Goal: Task Accomplishment & Management: Use online tool/utility

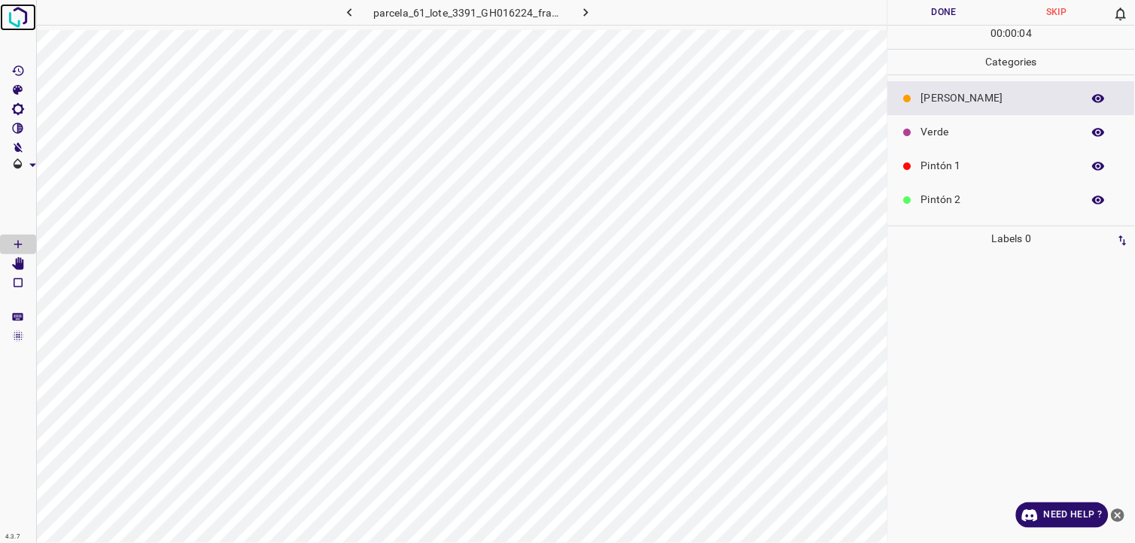
click at [17, 14] on img at bounding box center [18, 17] width 27 height 27
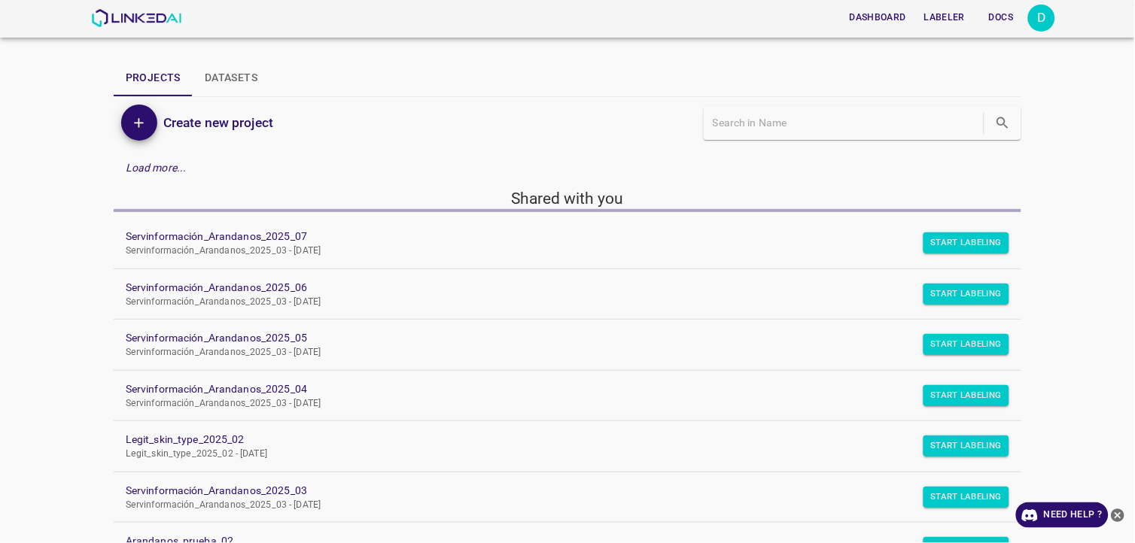
click at [1041, 10] on div "D" at bounding box center [1041, 18] width 27 height 27
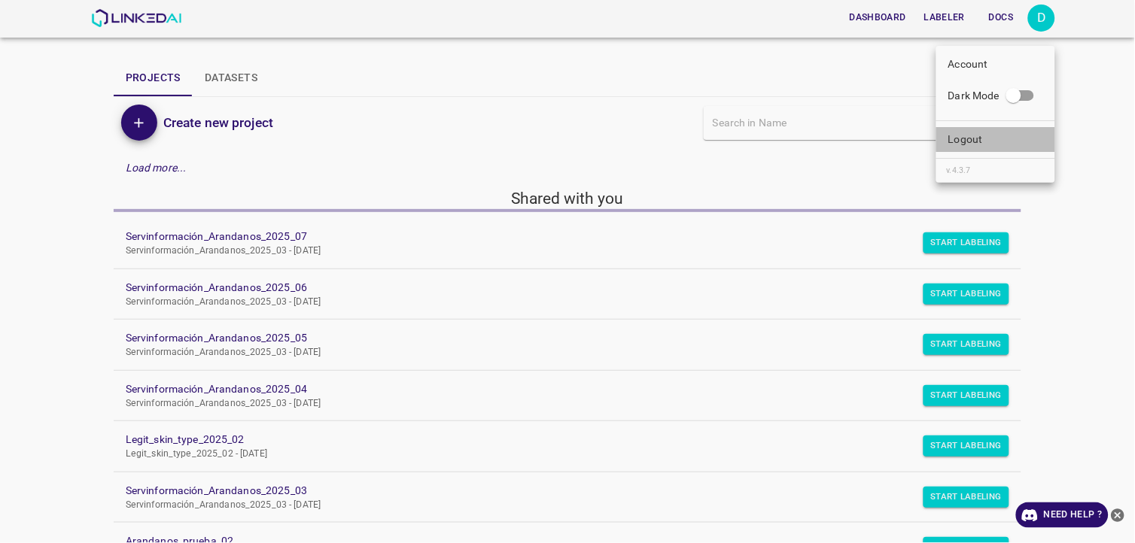
click at [998, 133] on li "Logout" at bounding box center [995, 139] width 119 height 25
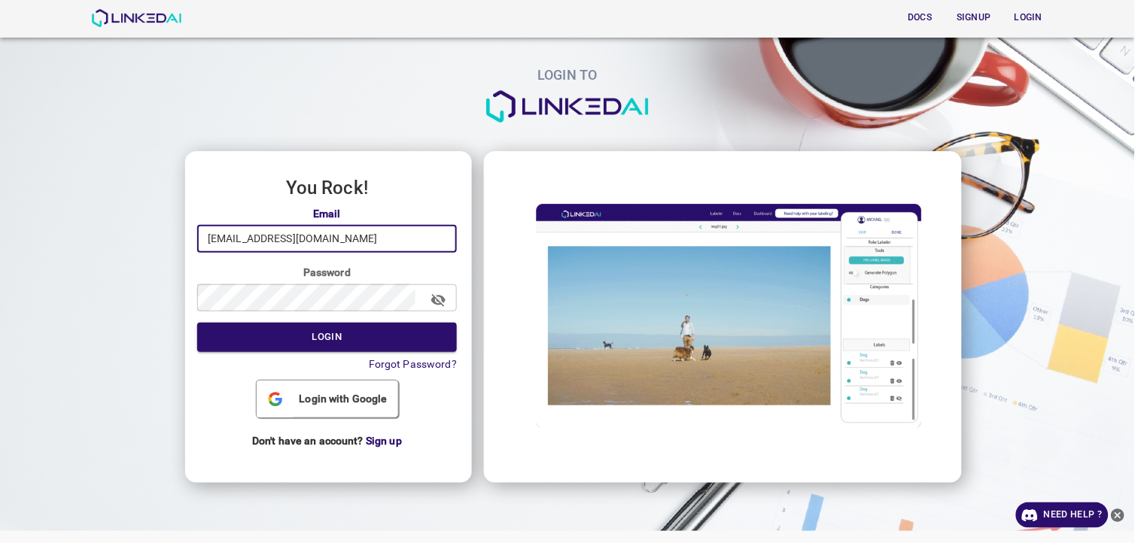
drag, startPoint x: 373, startPoint y: 233, endPoint x: 17, endPoint y: 274, distance: 358.2
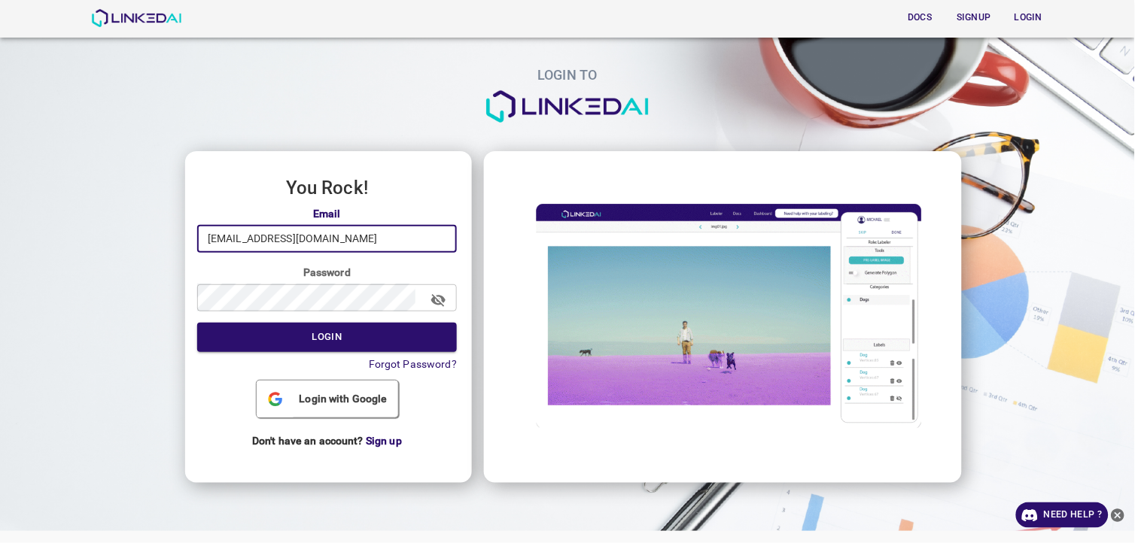
click at [17, 274] on div "LOGIN TO You Rock! Email nanisp37@gmail.com ​ Password ​ Login Forgot Password?…" at bounding box center [561, 238] width 1147 height 501
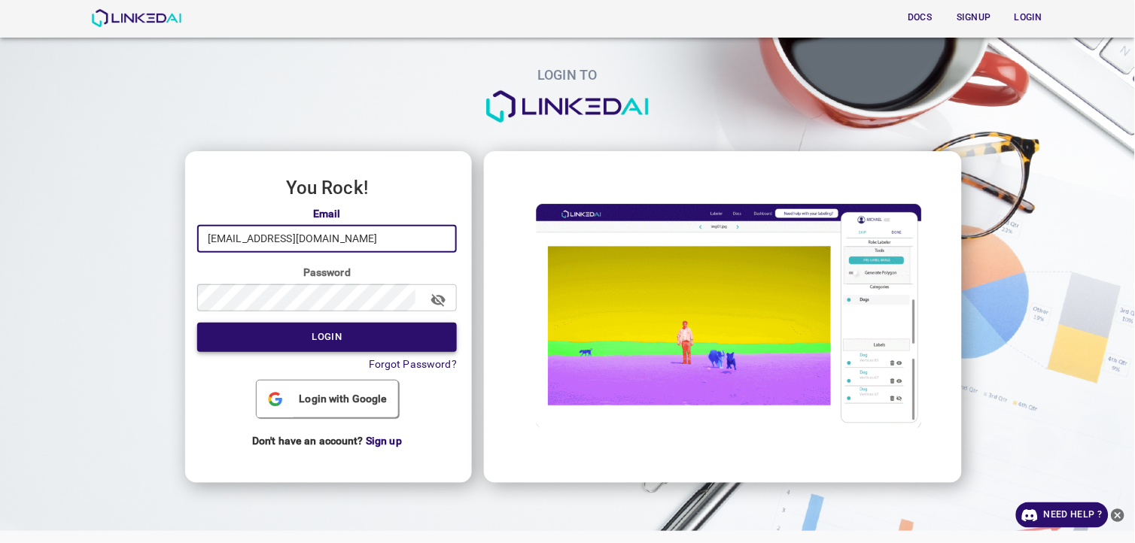
type input "[EMAIL_ADDRESS][DOMAIN_NAME]"
click at [262, 336] on button "Login" at bounding box center [327, 337] width 260 height 29
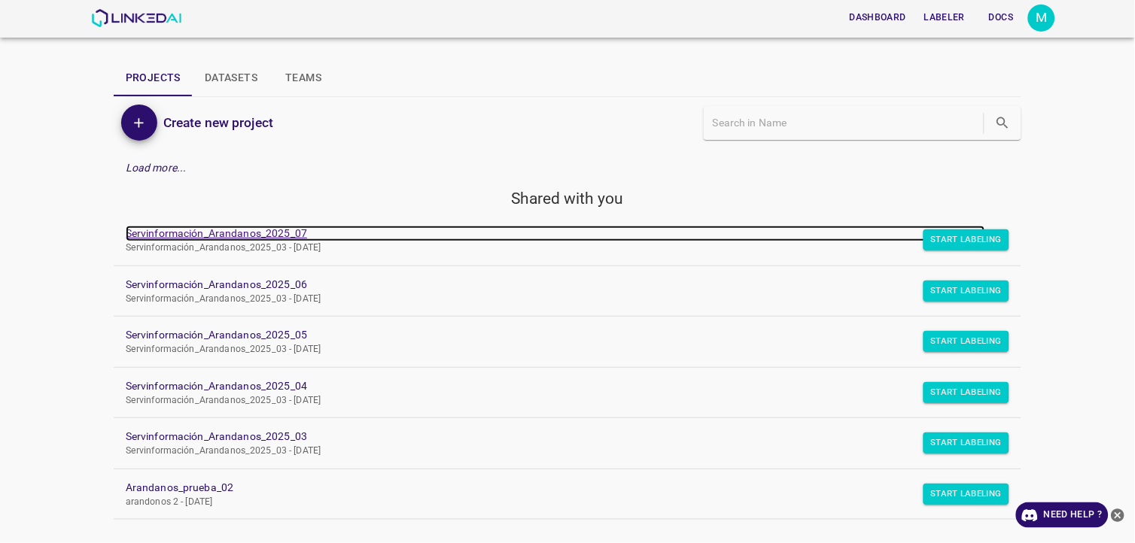
click at [272, 227] on link "Servinformación_Arandanos_2025_07" at bounding box center [555, 234] width 859 height 16
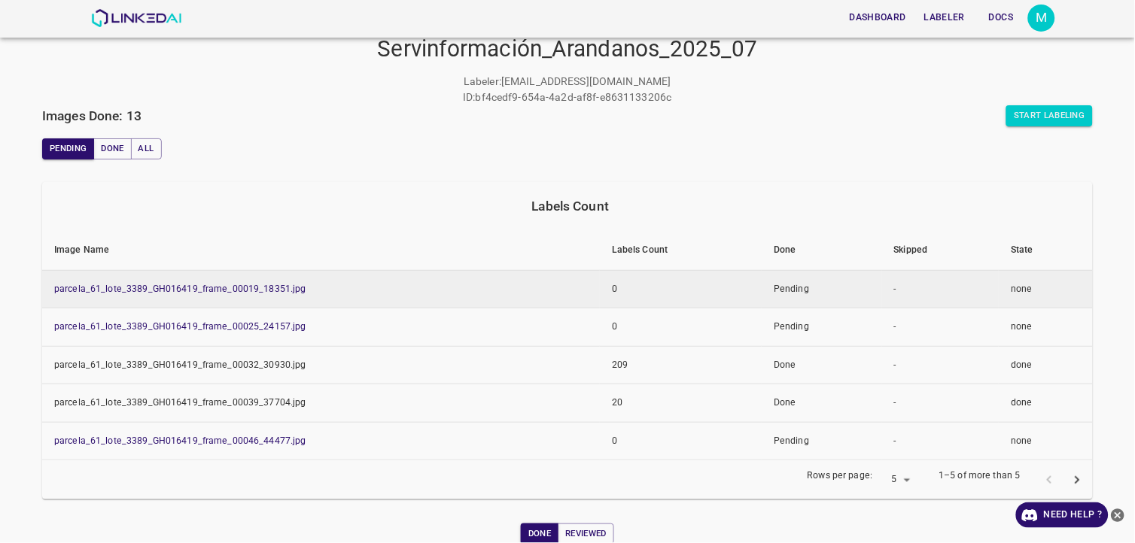
scroll to position [84, 0]
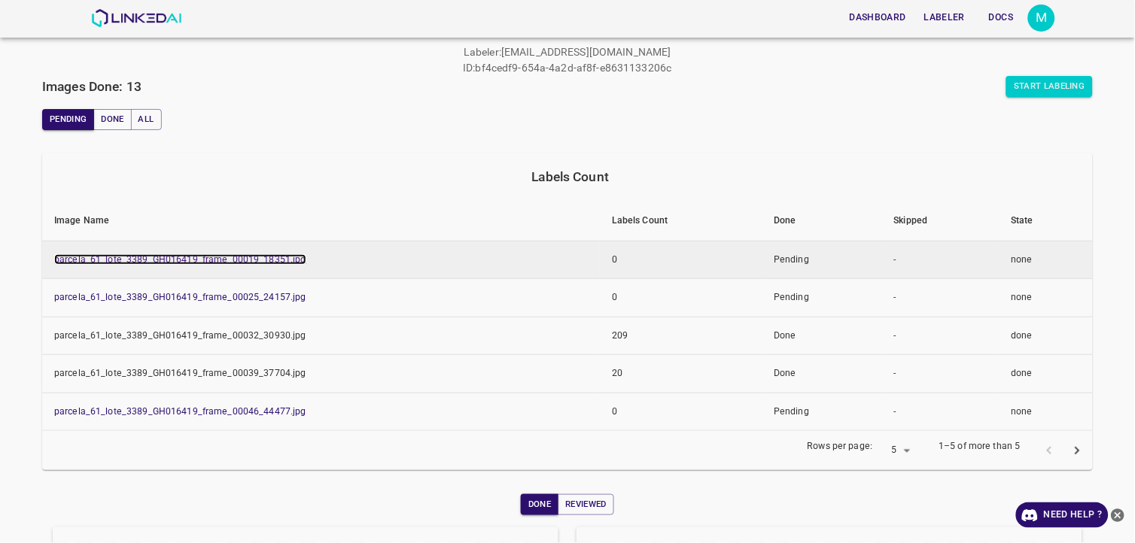
click at [281, 258] on link "parcela_61_lote_3389_GH016419_frame_00019_18351.jpg" at bounding box center [180, 259] width 252 height 11
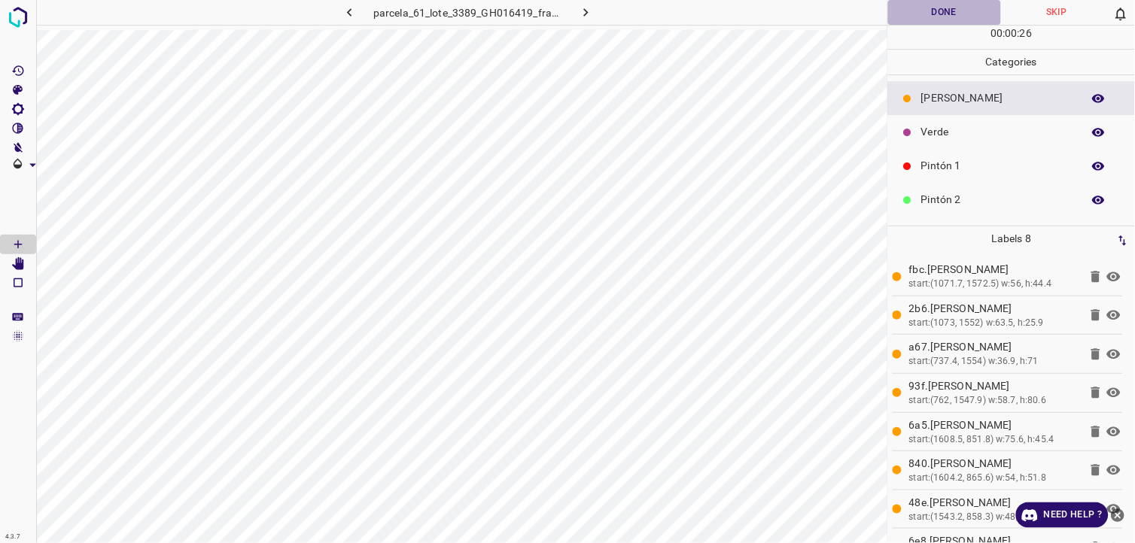
click at [935, 16] on button "Done" at bounding box center [944, 12] width 113 height 25
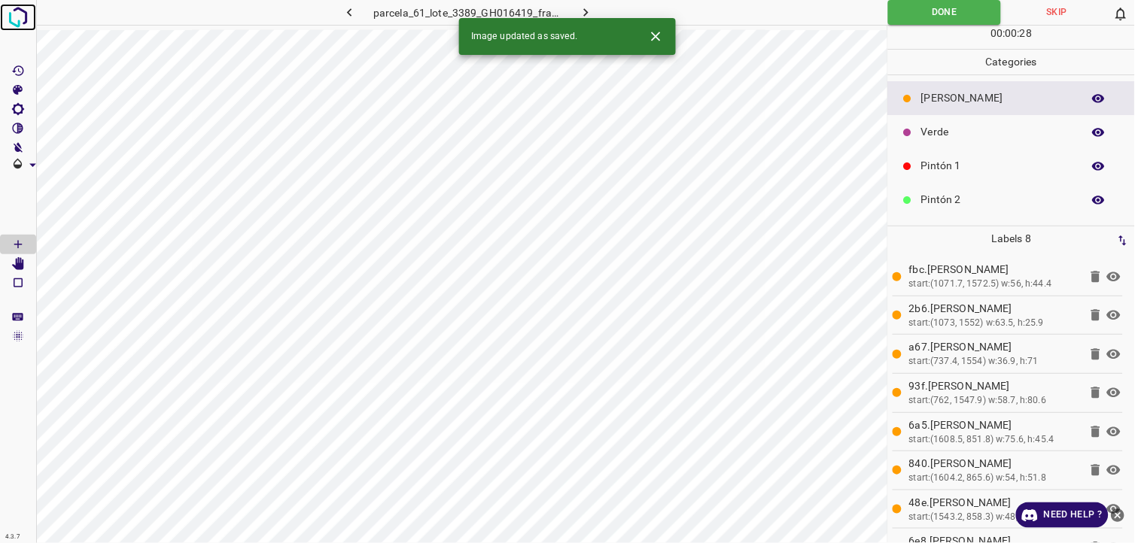
click at [21, 10] on img at bounding box center [18, 17] width 27 height 27
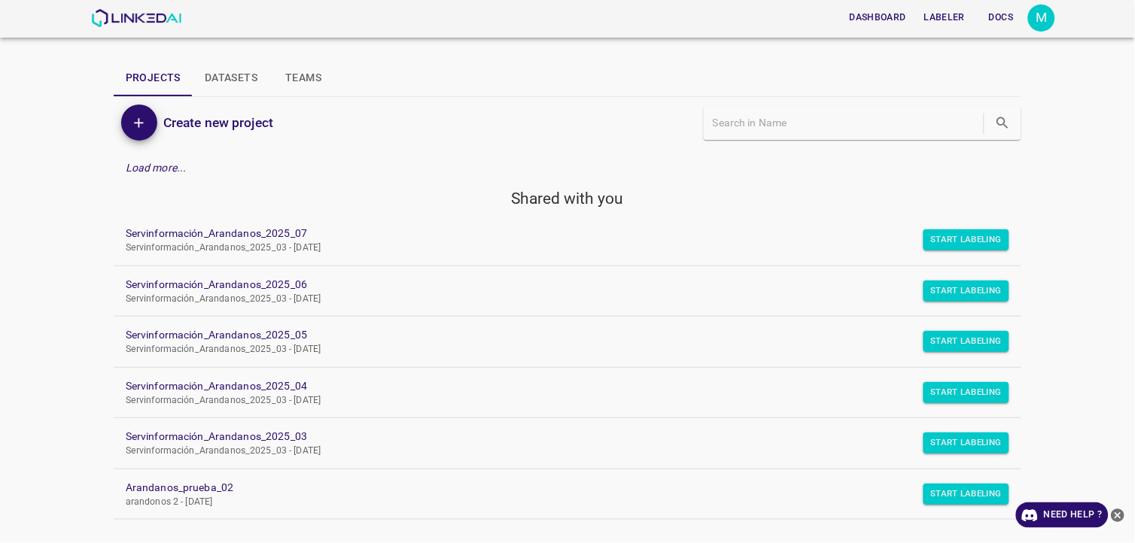
click at [271, 224] on link "Servinformación_Arandanos_2025_07 Servinformación_Arandanos_2025_03 - Wed Aug 0…" at bounding box center [567, 240] width 907 height 50
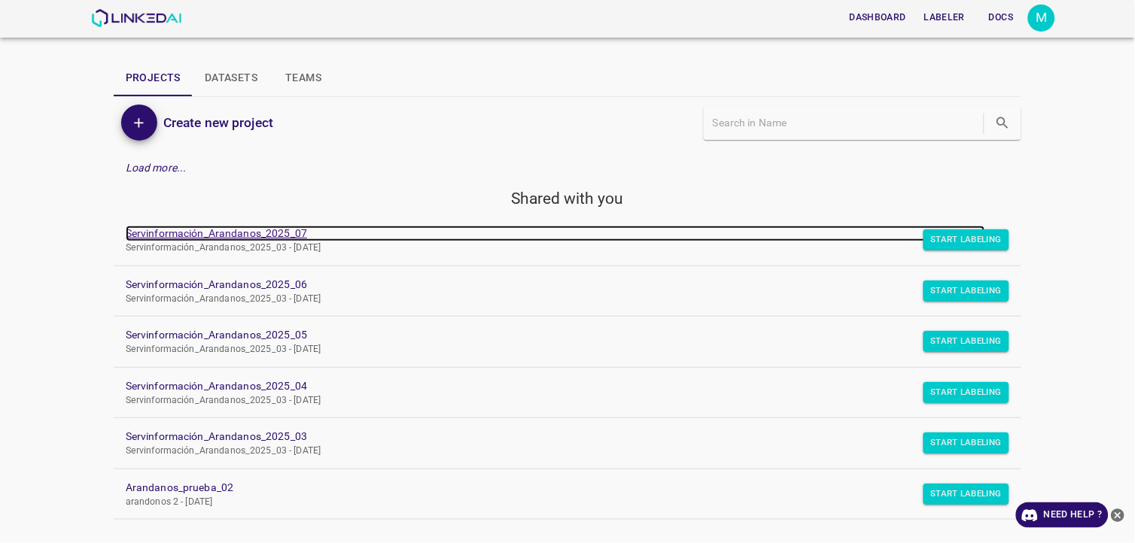
click at [271, 227] on link "Servinformación_Arandanos_2025_07" at bounding box center [555, 234] width 859 height 16
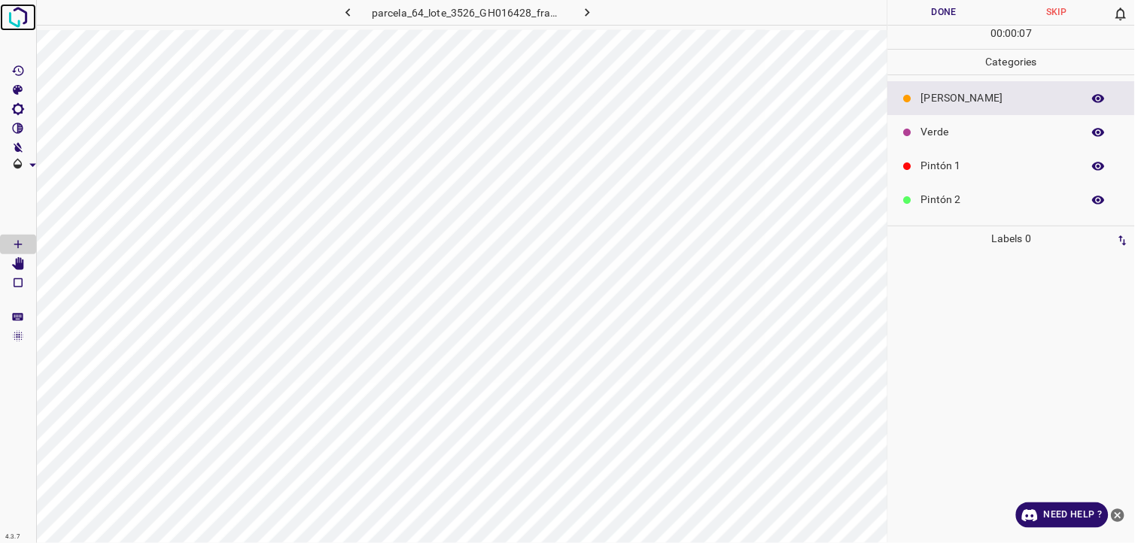
click at [24, 20] on img at bounding box center [18, 17] width 27 height 27
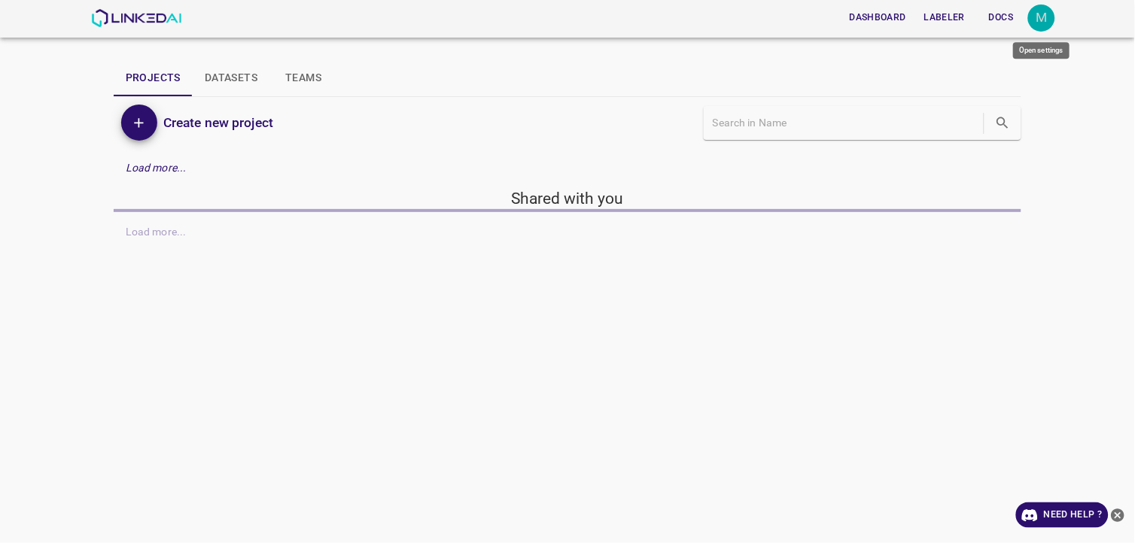
click at [1052, 17] on div "M" at bounding box center [1041, 18] width 27 height 27
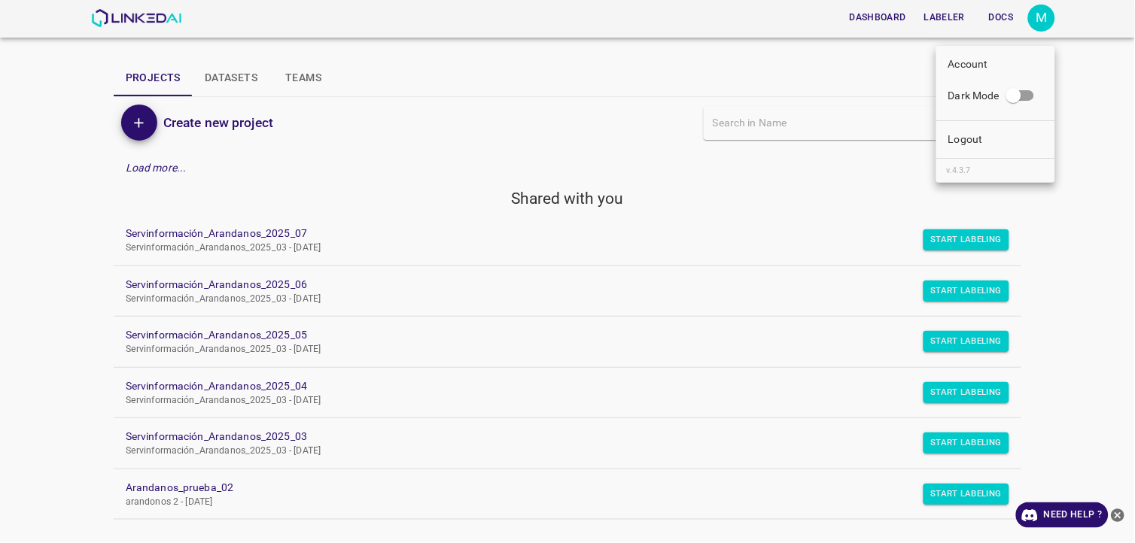
drag, startPoint x: 364, startPoint y: 162, endPoint x: 359, endPoint y: 172, distance: 11.1
click at [363, 162] on div at bounding box center [567, 271] width 1135 height 543
click at [1048, 23] on div "M" at bounding box center [1041, 18] width 27 height 27
click at [996, 126] on ul "Account Dark Mode Logout v.4.3.7" at bounding box center [995, 114] width 119 height 137
click at [991, 140] on li "Logout" at bounding box center [995, 139] width 119 height 25
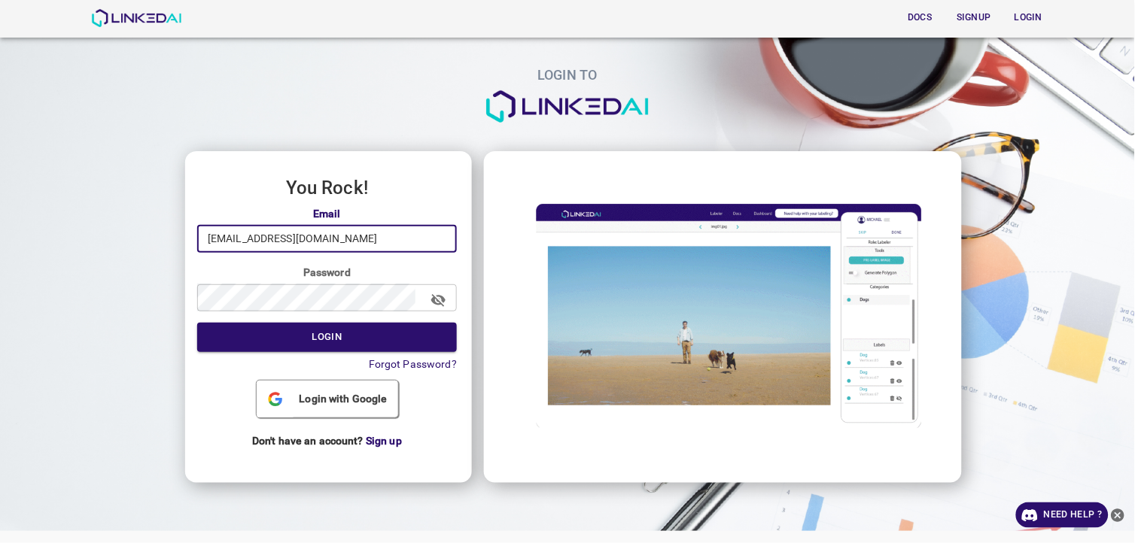
drag, startPoint x: 360, startPoint y: 235, endPoint x: 73, endPoint y: 260, distance: 287.8
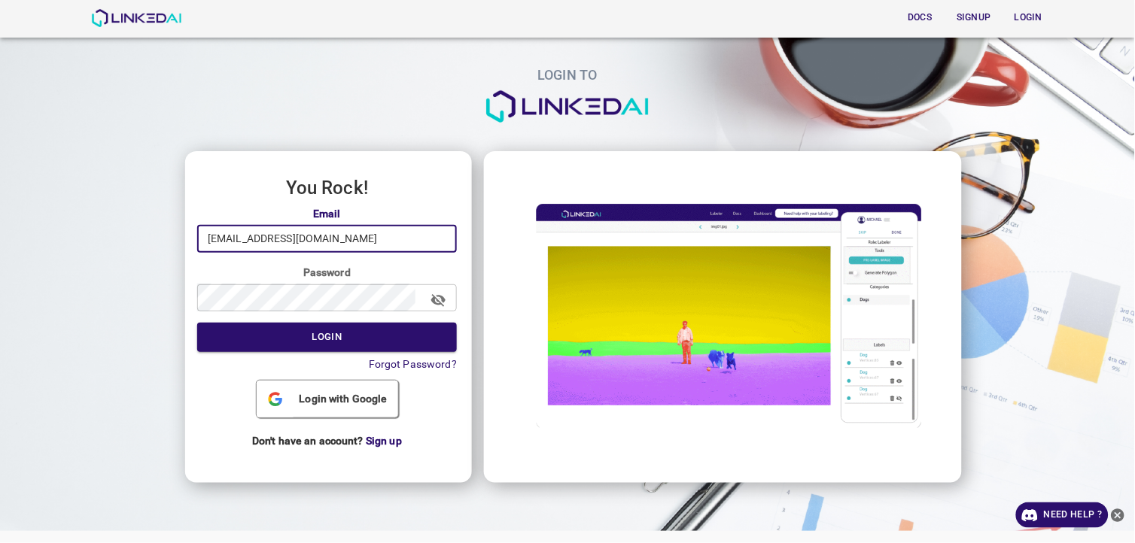
click at [73, 260] on div "LOGIN TO You Rock! Email marisp3798@gmail.com ​ Password ​ Login Forgot Passwor…" at bounding box center [561, 238] width 1147 height 501
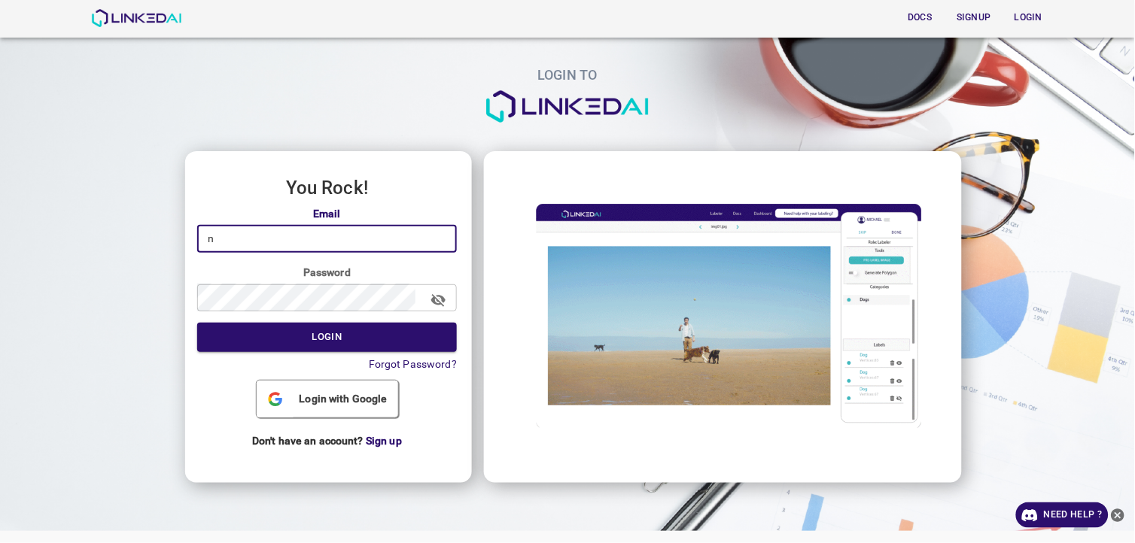
type input "nanisp37@gmail.com"
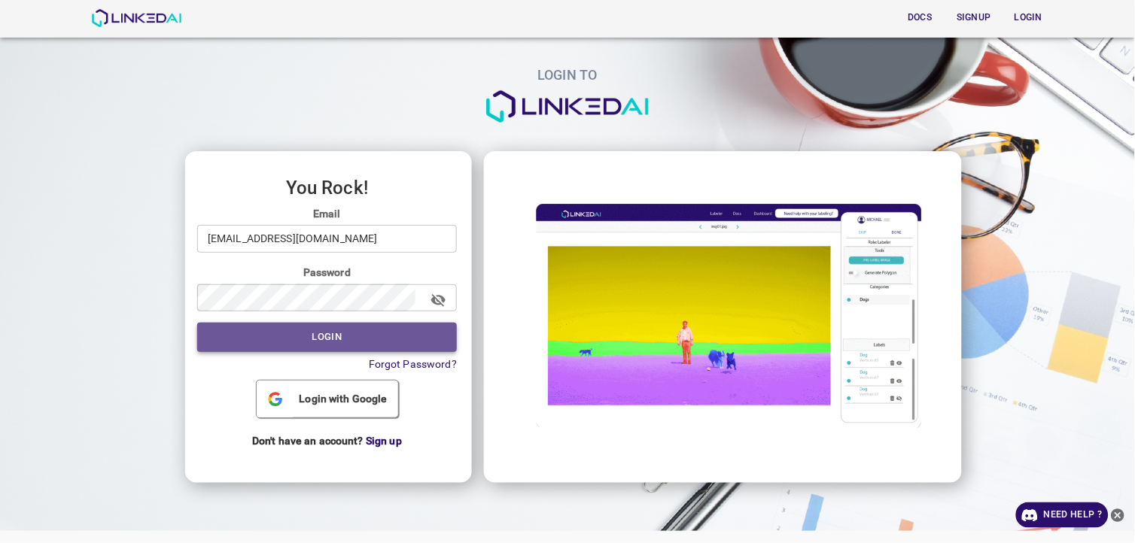
click at [319, 330] on button "Login" at bounding box center [327, 337] width 260 height 29
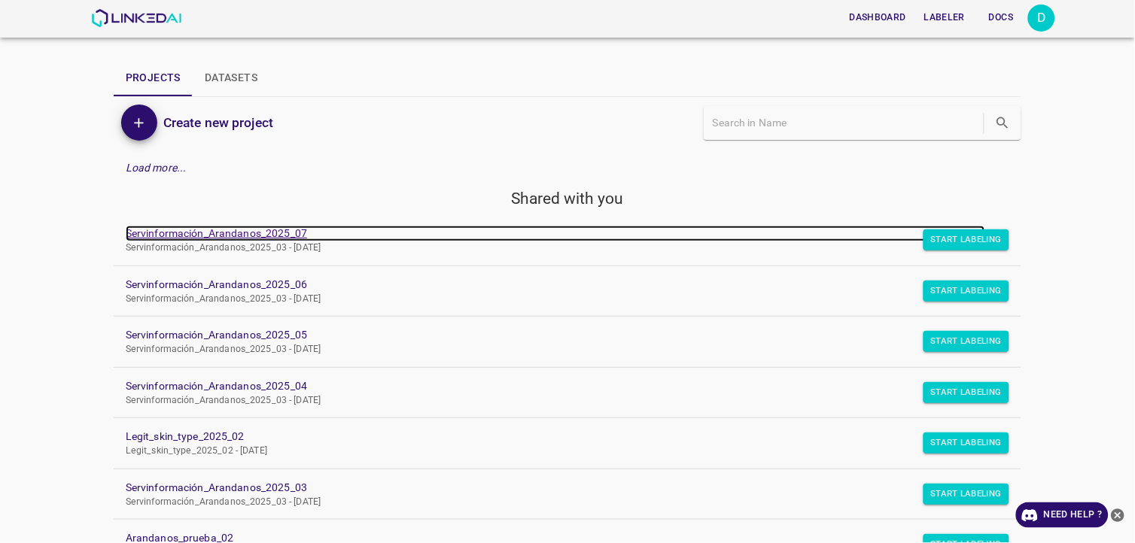
click at [140, 229] on link "Servinformación_Arandanos_2025_07" at bounding box center [555, 234] width 859 height 16
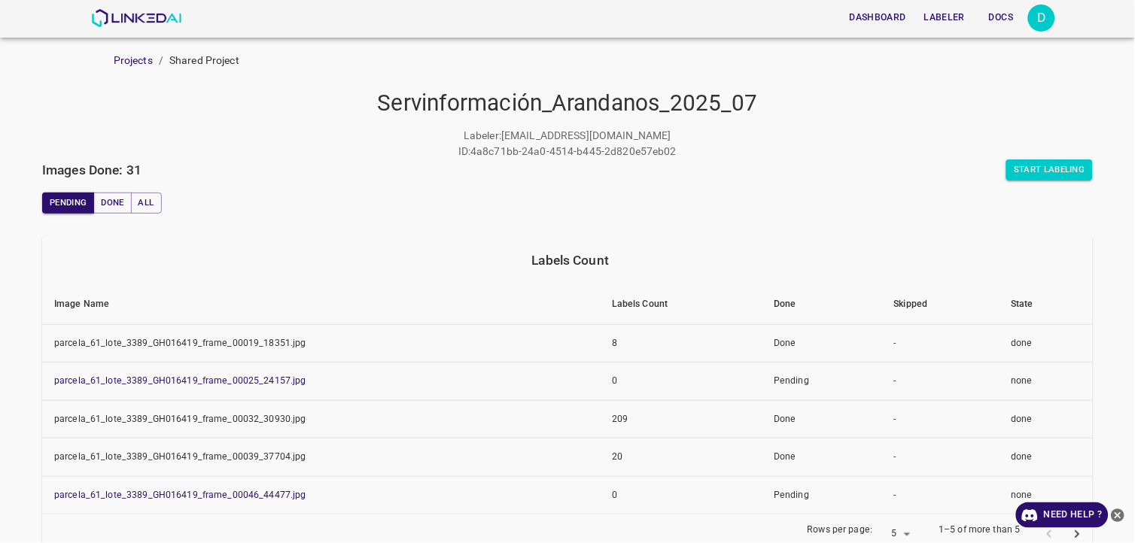
scroll to position [84, 0]
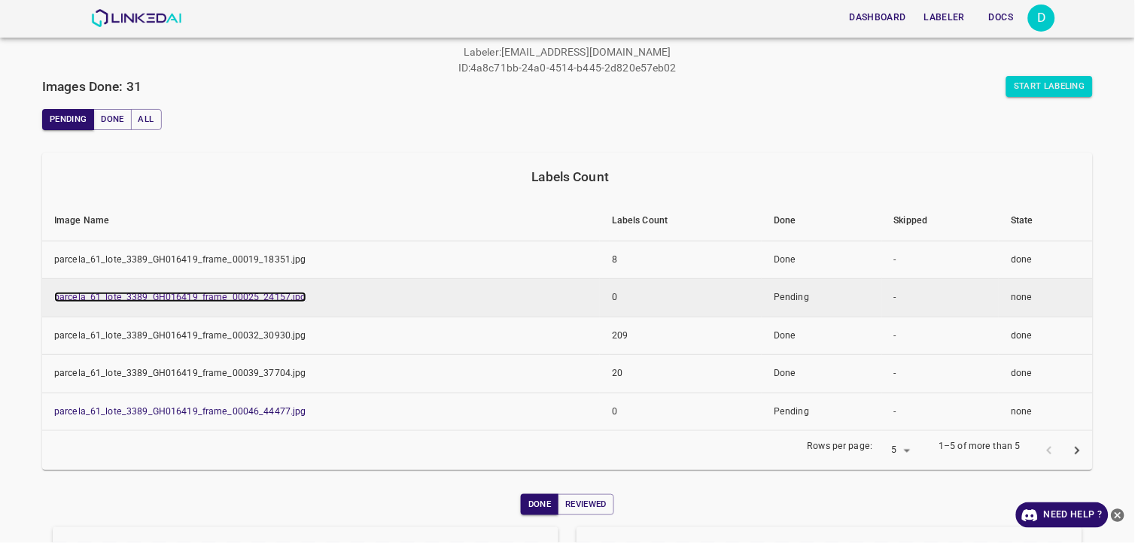
click at [181, 302] on link "parcela_61_lote_3389_GH016419_frame_00025_24157.jpg" at bounding box center [180, 297] width 252 height 11
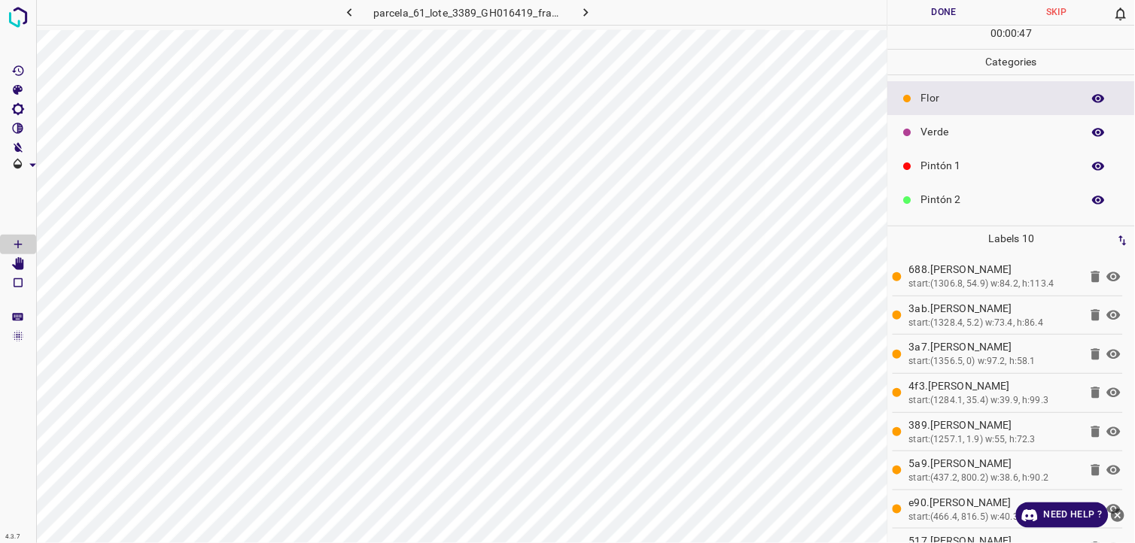
click at [913, 4] on button "Done" at bounding box center [944, 12] width 113 height 25
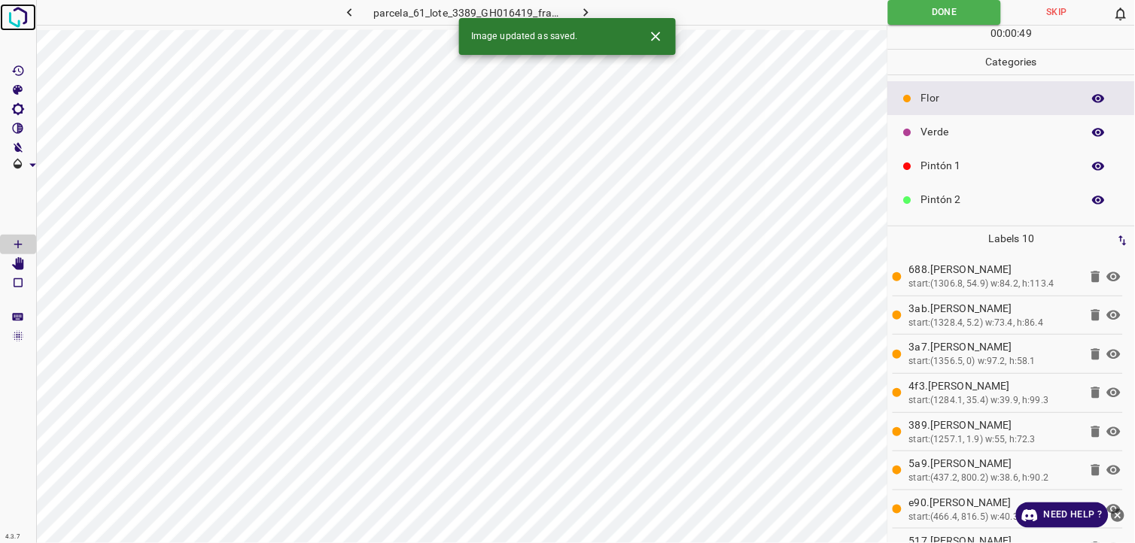
click at [16, 26] on img at bounding box center [18, 17] width 27 height 27
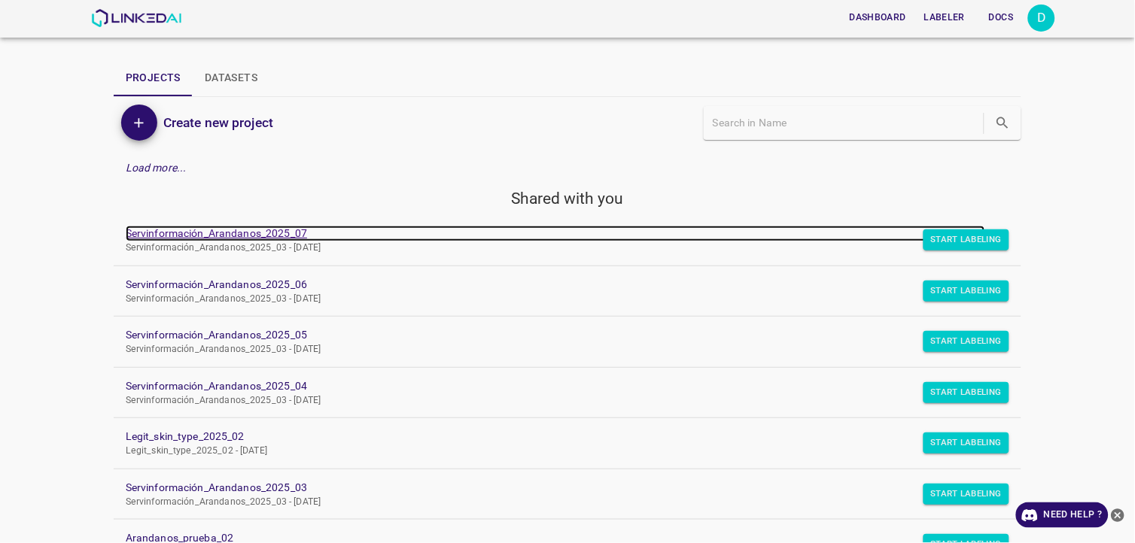
click at [184, 237] on link "Servinformación_Arandanos_2025_07" at bounding box center [555, 234] width 859 height 16
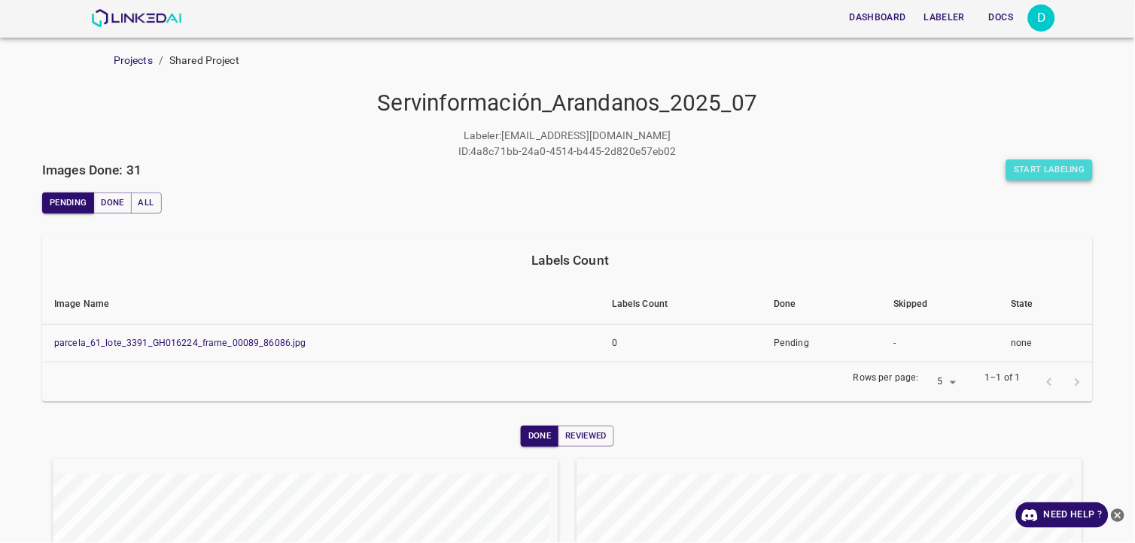
click at [1048, 170] on button "Start Labeling" at bounding box center [1049, 170] width 87 height 21
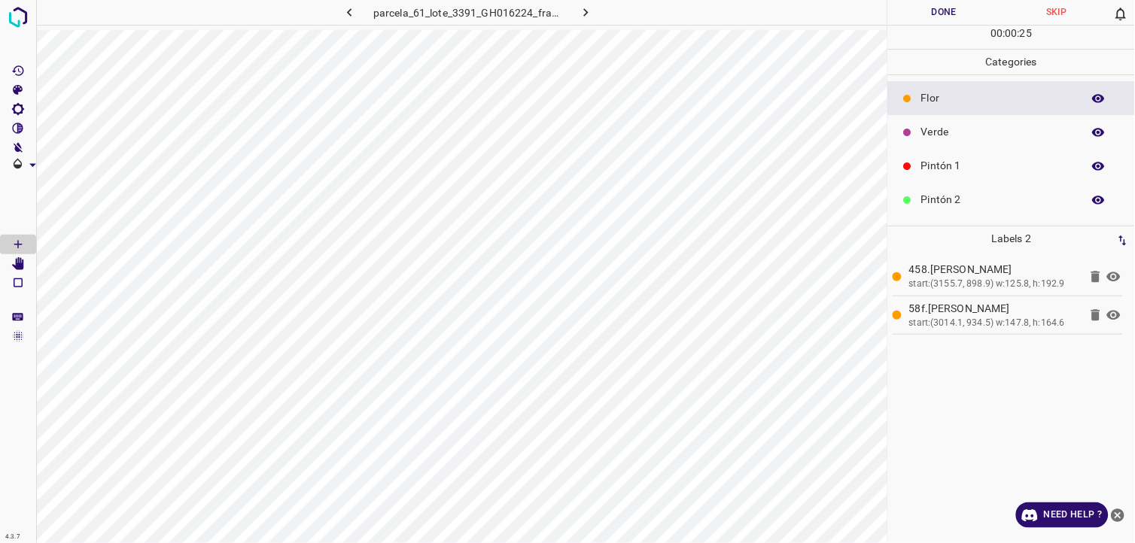
drag, startPoint x: 961, startPoint y: 130, endPoint x: 938, endPoint y: 138, distance: 24.5
click at [954, 132] on p "Verde" at bounding box center [997, 132] width 153 height 16
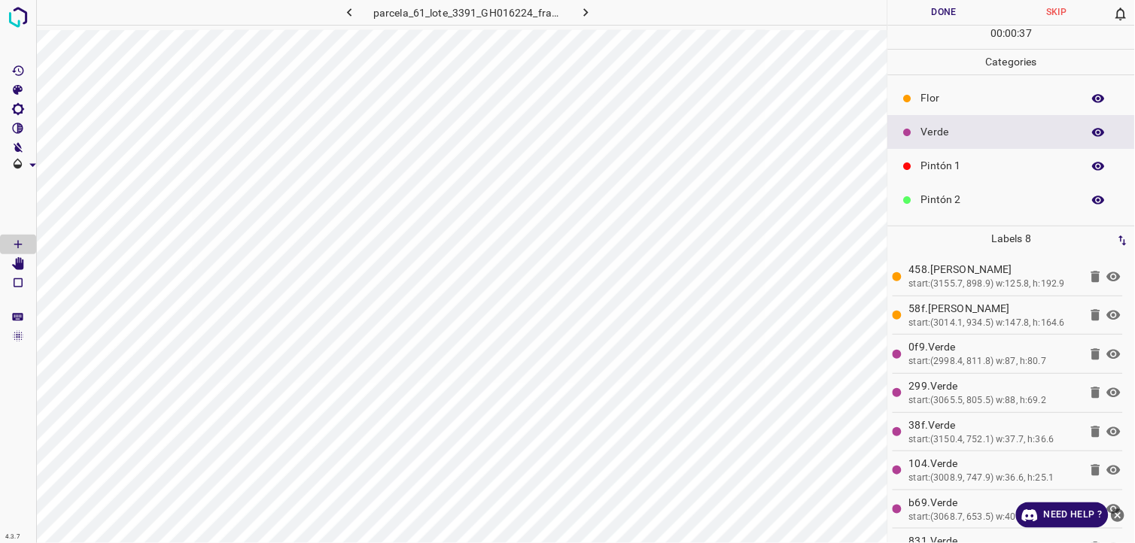
click at [946, 160] on p "Pintón 1" at bounding box center [997, 166] width 153 height 16
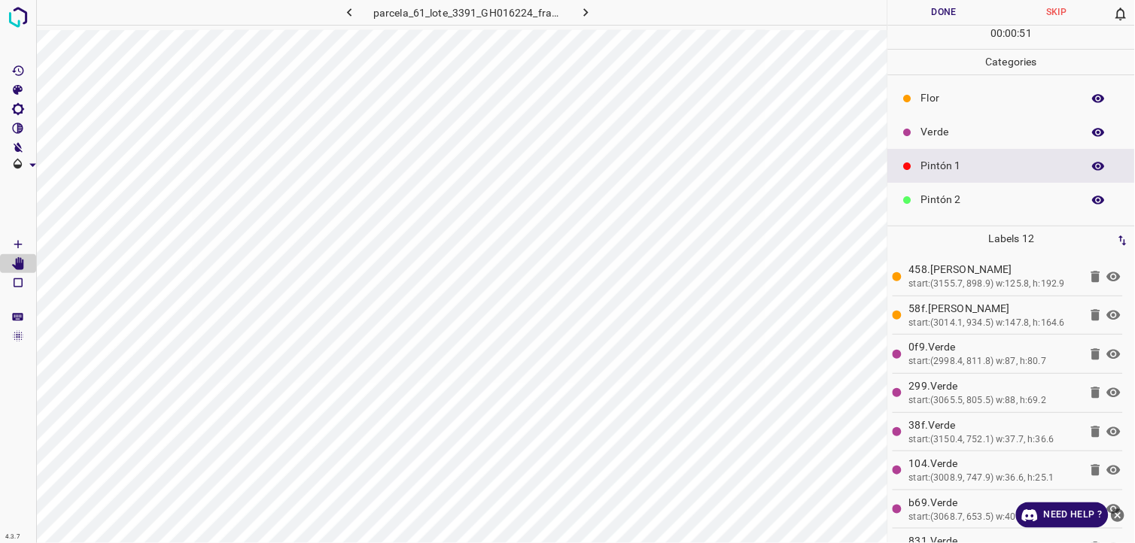
click at [959, 118] on div "Verde" at bounding box center [1011, 132] width 247 height 34
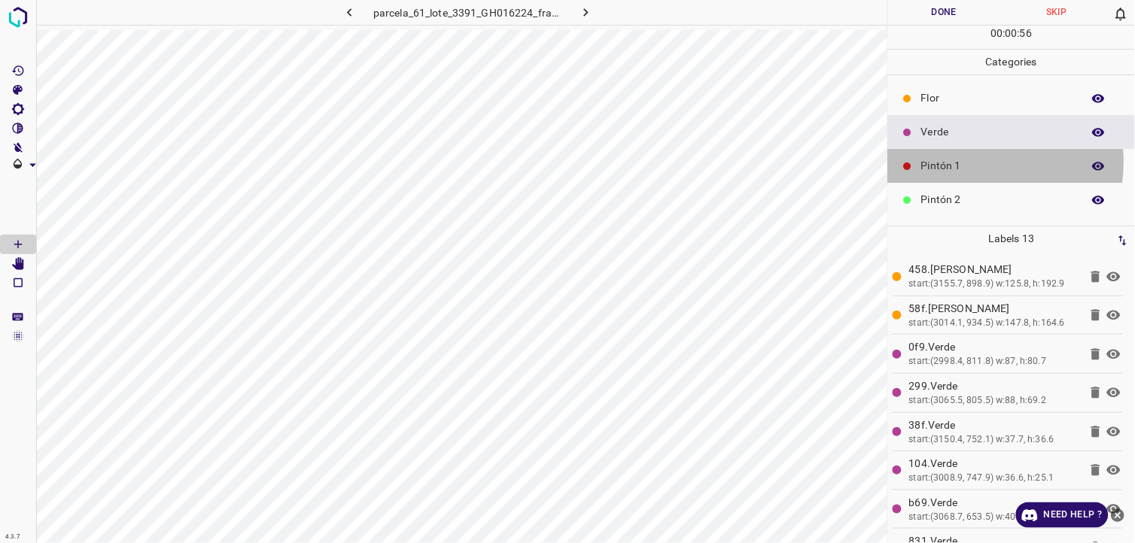
click at [967, 163] on p "Pintón 1" at bounding box center [997, 166] width 153 height 16
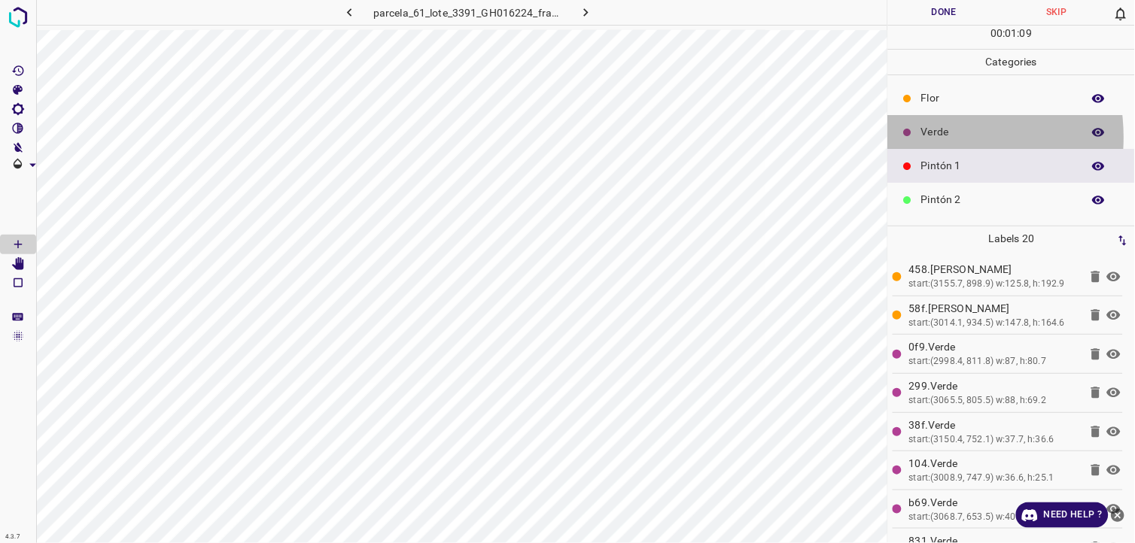
click at [920, 138] on div "Verde" at bounding box center [1011, 132] width 247 height 34
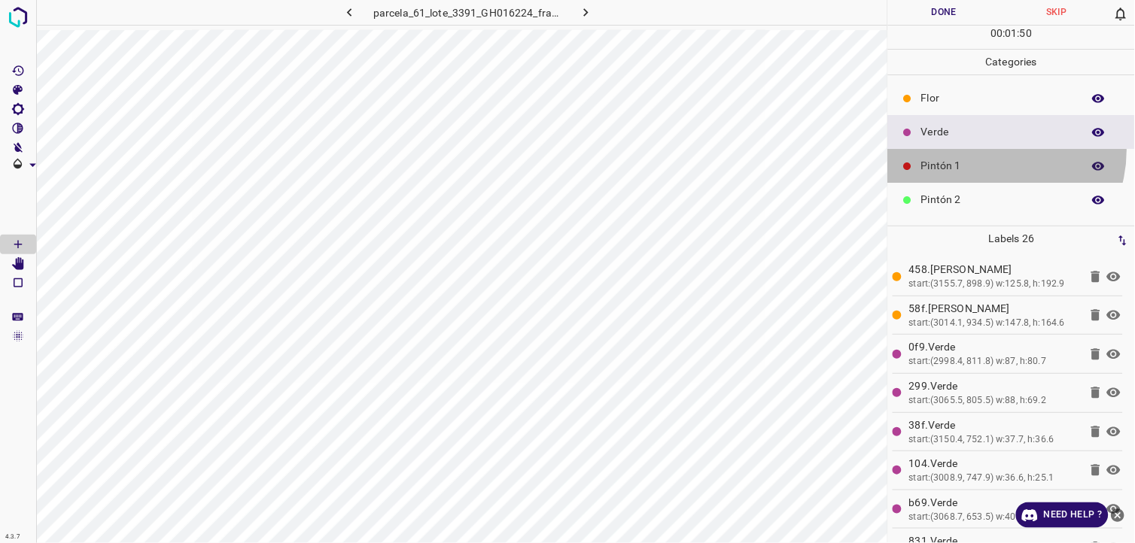
click at [988, 150] on div "Pintón 1" at bounding box center [1011, 166] width 247 height 34
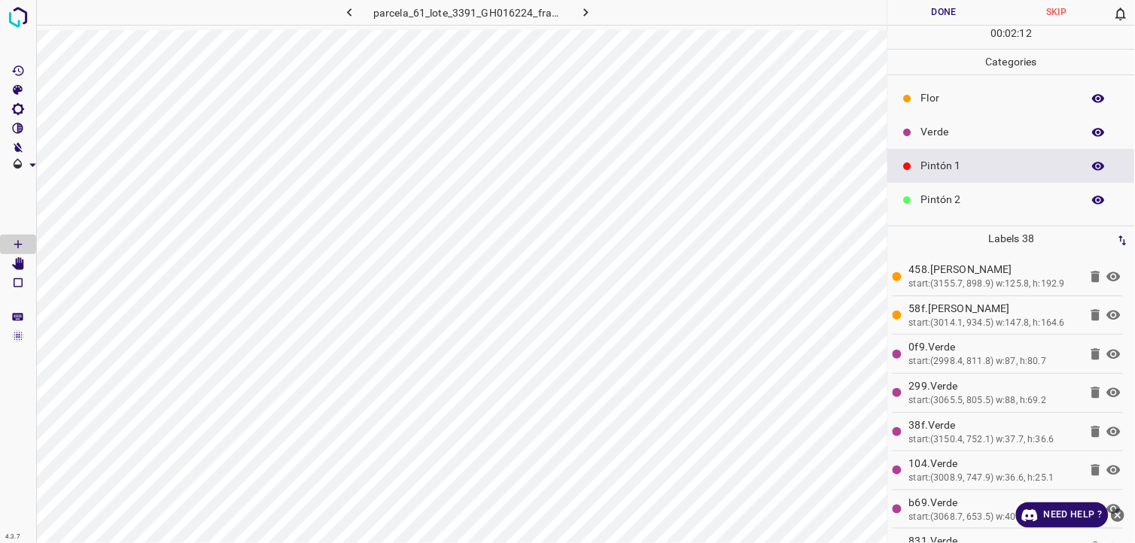
click at [900, 102] on div at bounding box center [907, 98] width 15 height 15
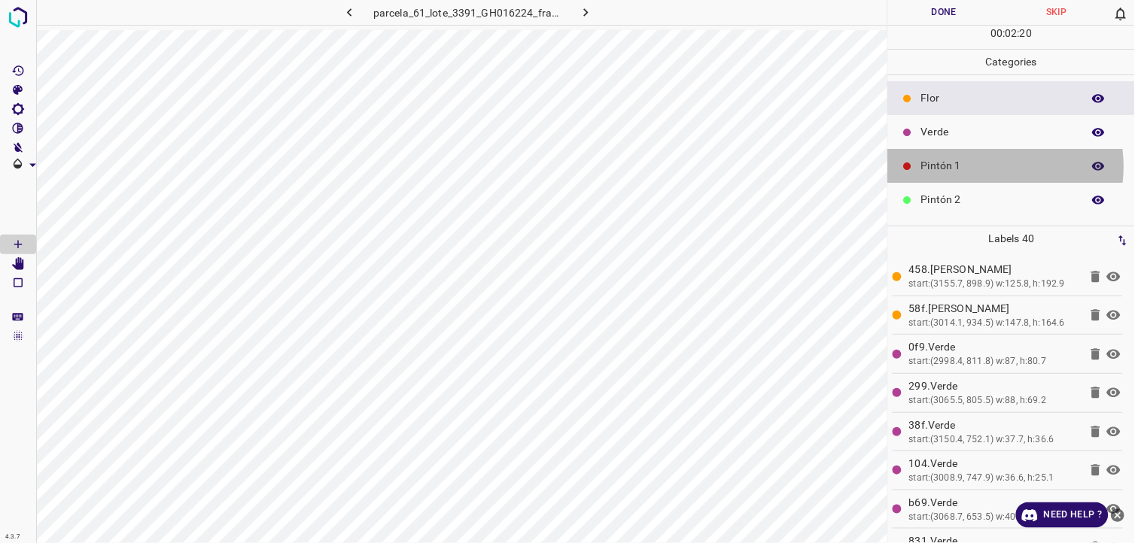
click at [983, 167] on p "Pintón 1" at bounding box center [997, 166] width 153 height 16
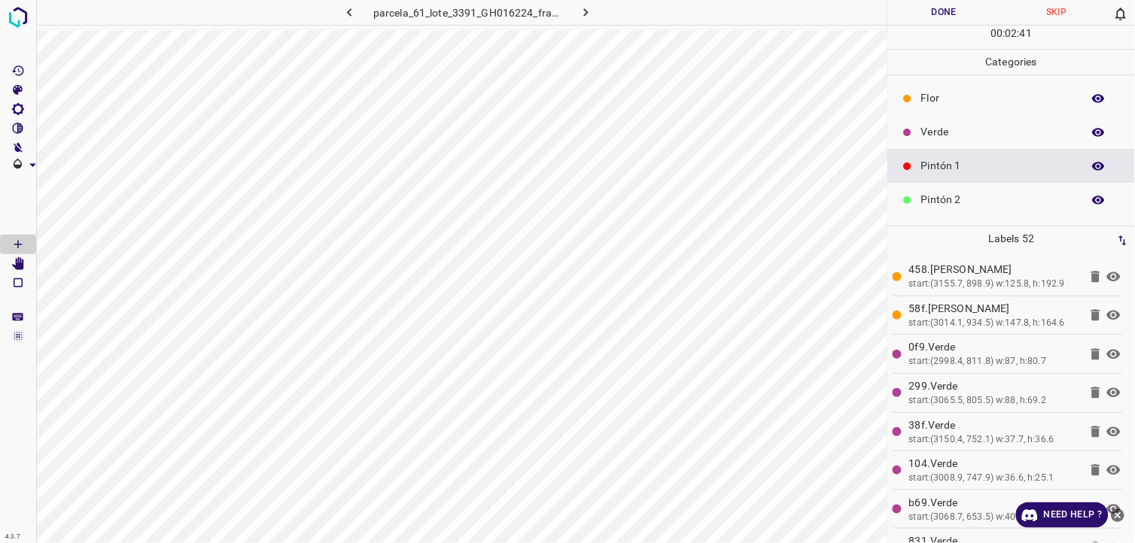
click at [1001, 100] on p "Flor" at bounding box center [997, 98] width 153 height 16
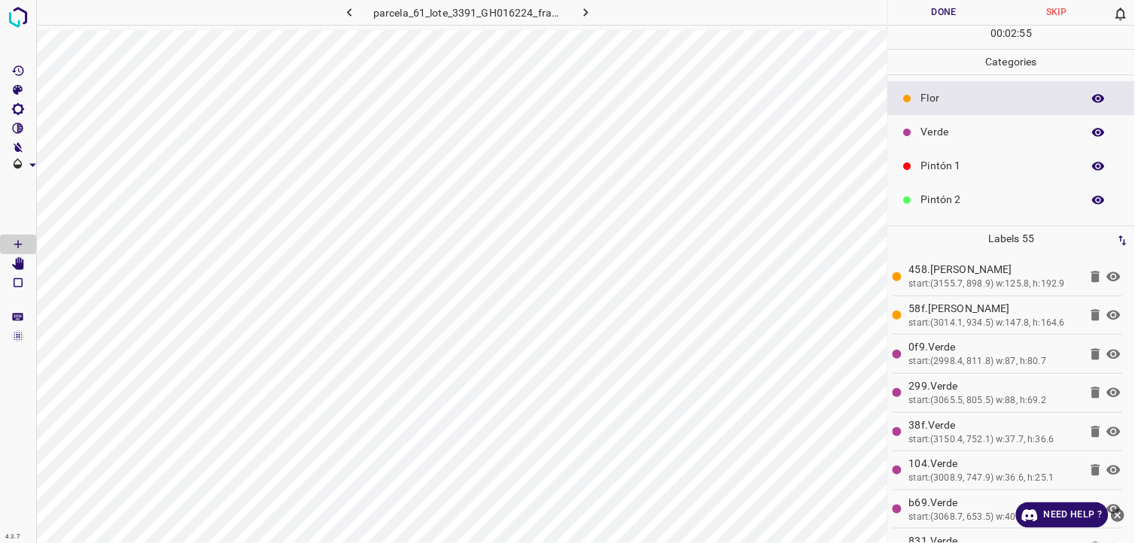
click at [935, 151] on div "Pintón 1" at bounding box center [1011, 166] width 247 height 34
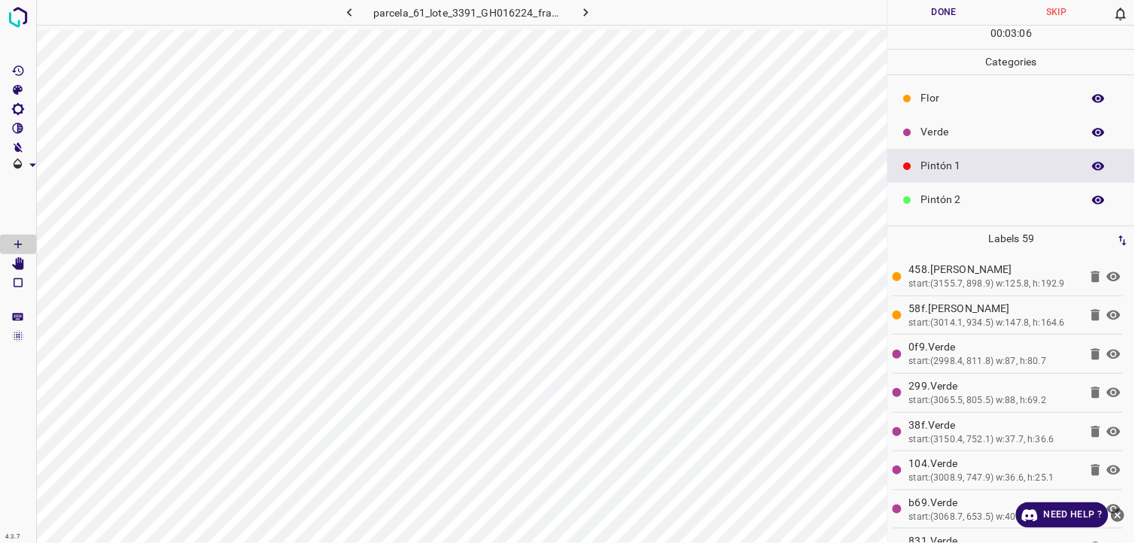
click at [942, 15] on button "Done" at bounding box center [944, 12] width 113 height 25
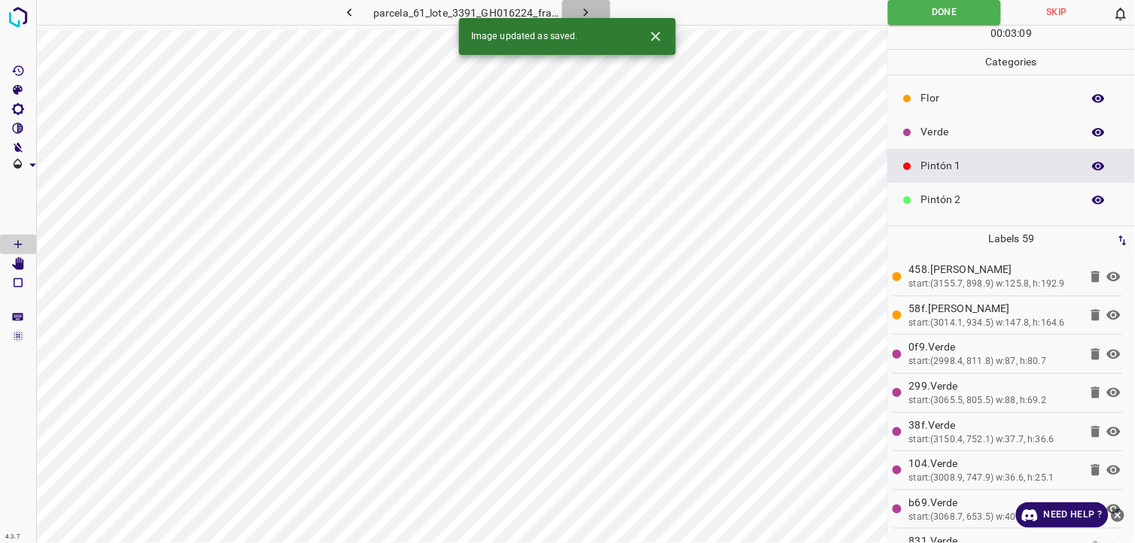
click at [585, 11] on icon "button" at bounding box center [586, 13] width 16 height 16
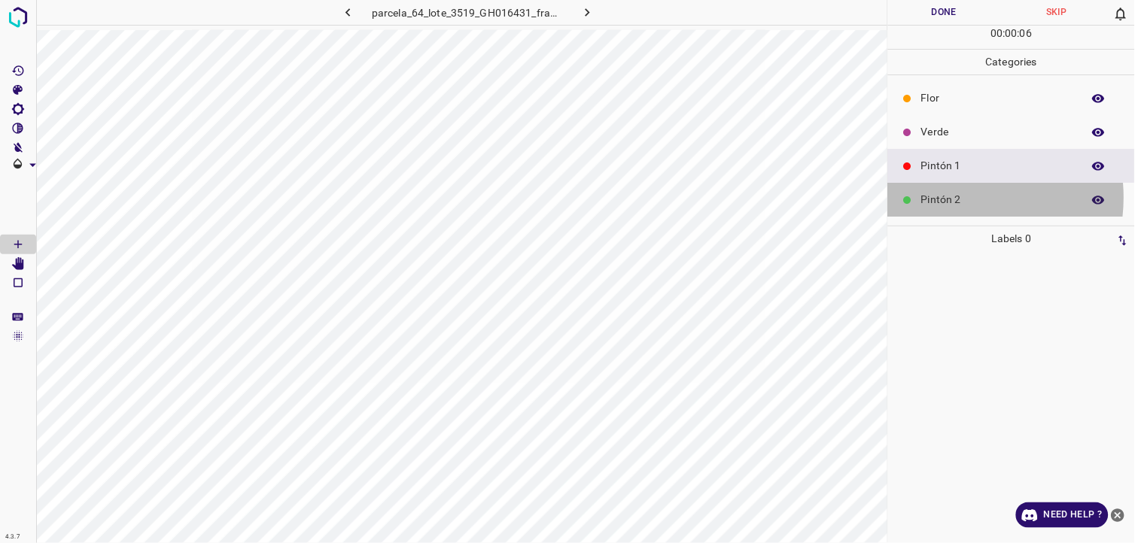
click at [944, 198] on p "Pintón 2" at bounding box center [997, 200] width 153 height 16
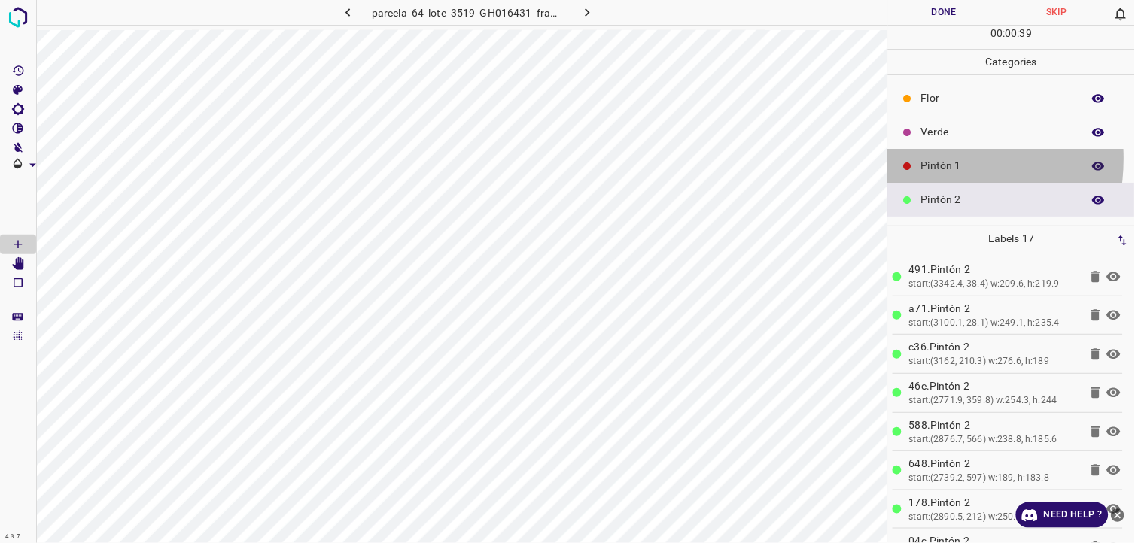
click at [913, 159] on div at bounding box center [907, 166] width 15 height 15
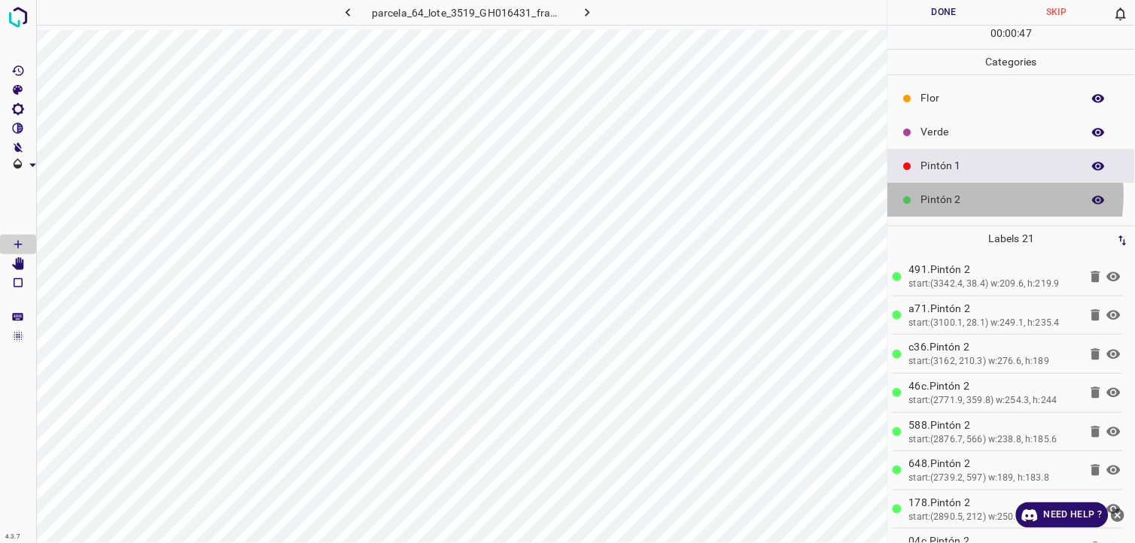
click at [951, 196] on p "Pintón 2" at bounding box center [997, 200] width 153 height 16
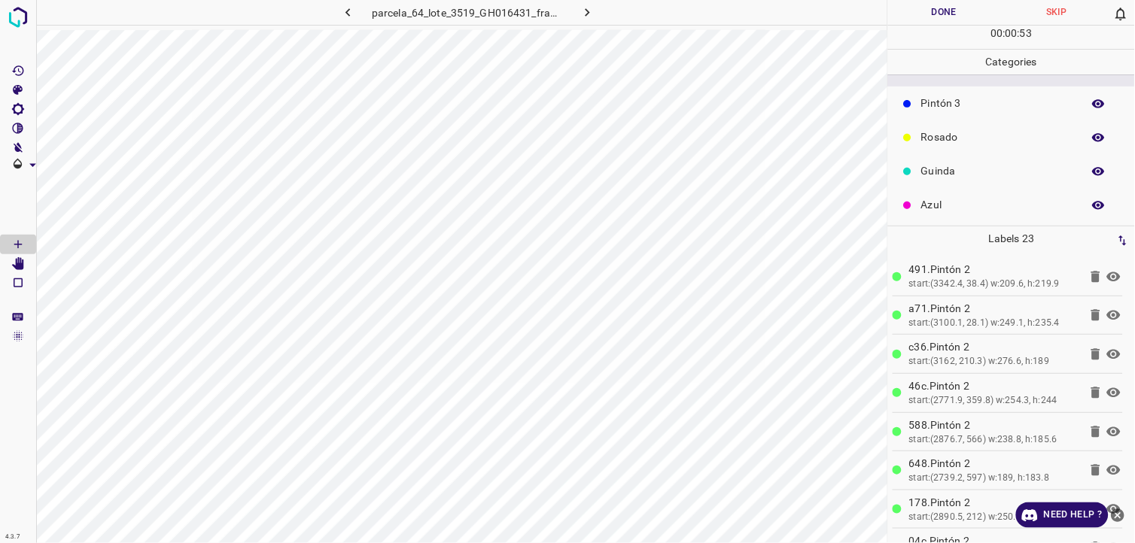
scroll to position [132, 0]
click at [945, 172] on p "Guinda" at bounding box center [997, 170] width 153 height 16
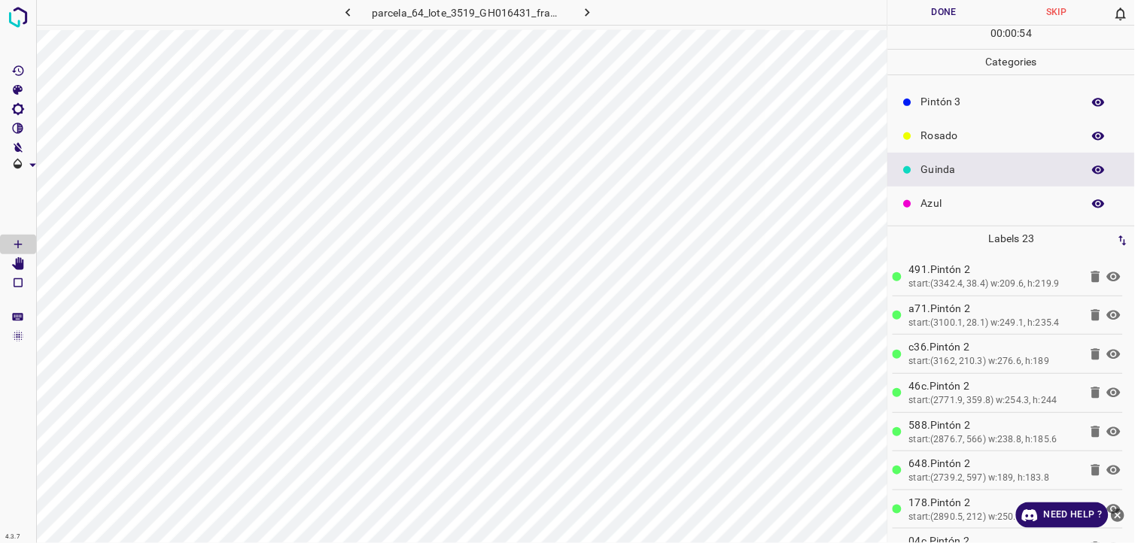
click at [922, 106] on p "Pintón 3" at bounding box center [997, 102] width 153 height 16
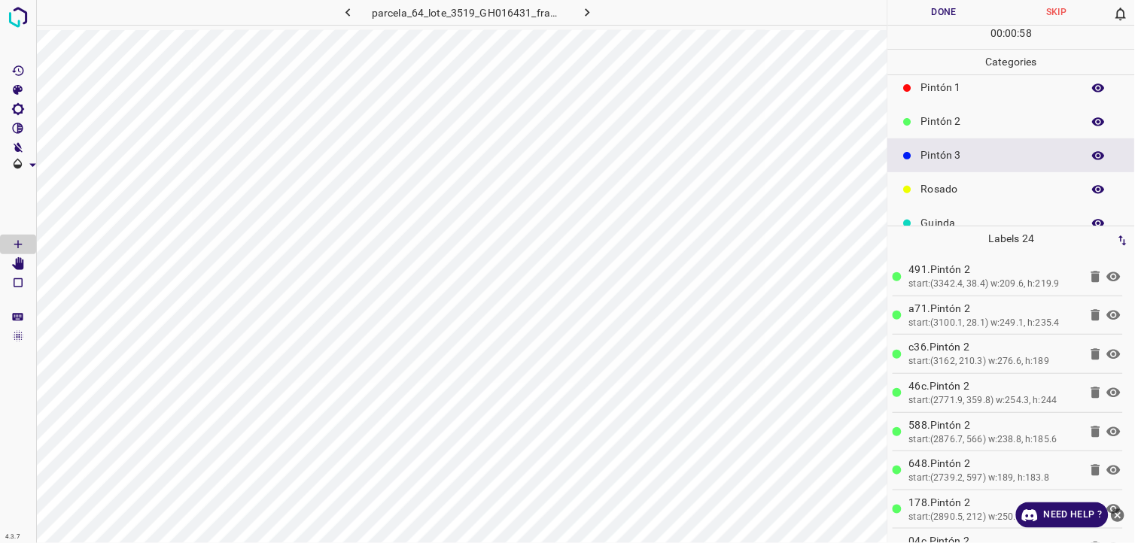
scroll to position [48, 0]
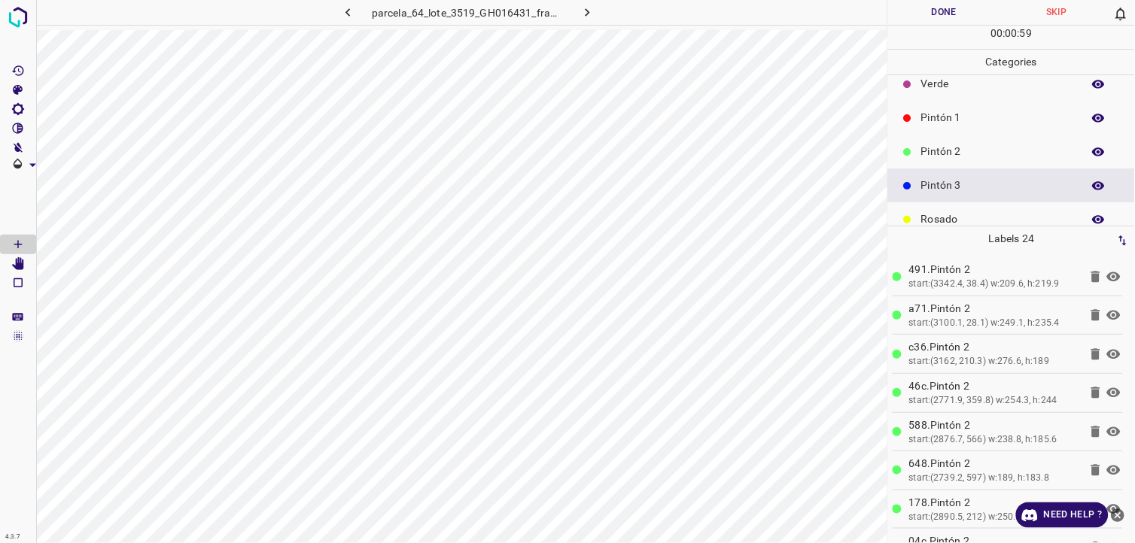
click at [952, 160] on div "Pintón 2" at bounding box center [1011, 152] width 247 height 34
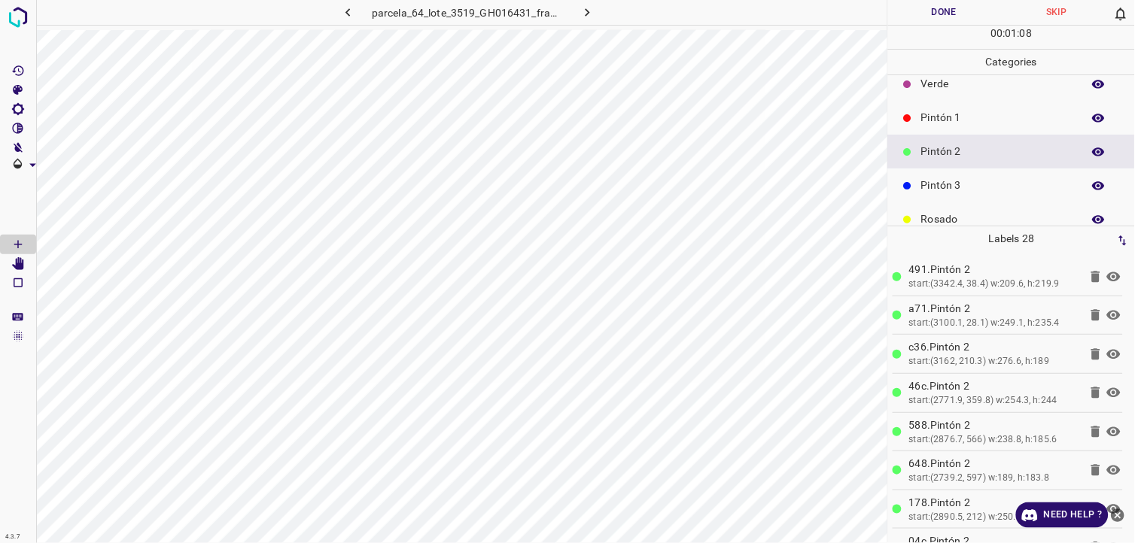
click at [948, 189] on p "Pintón 3" at bounding box center [997, 186] width 153 height 16
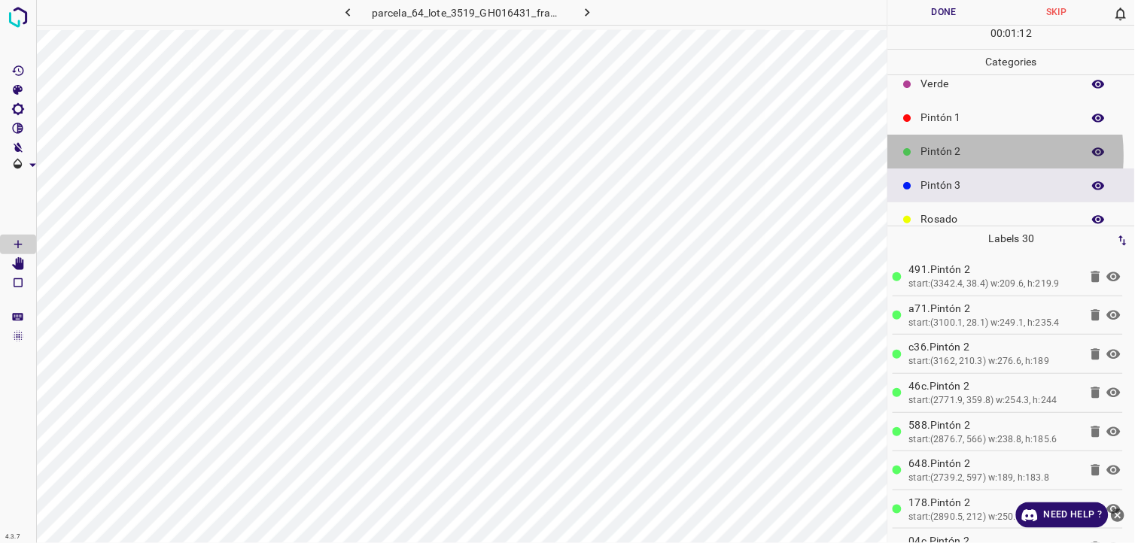
click at [935, 155] on p "Pintón 2" at bounding box center [997, 152] width 153 height 16
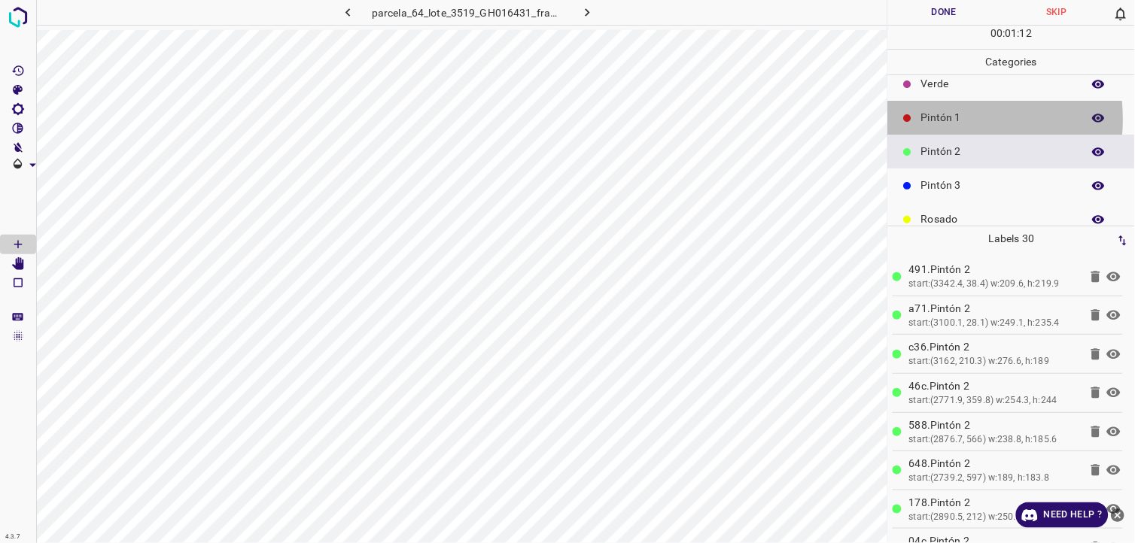
click at [941, 119] on p "Pintón 1" at bounding box center [997, 118] width 153 height 16
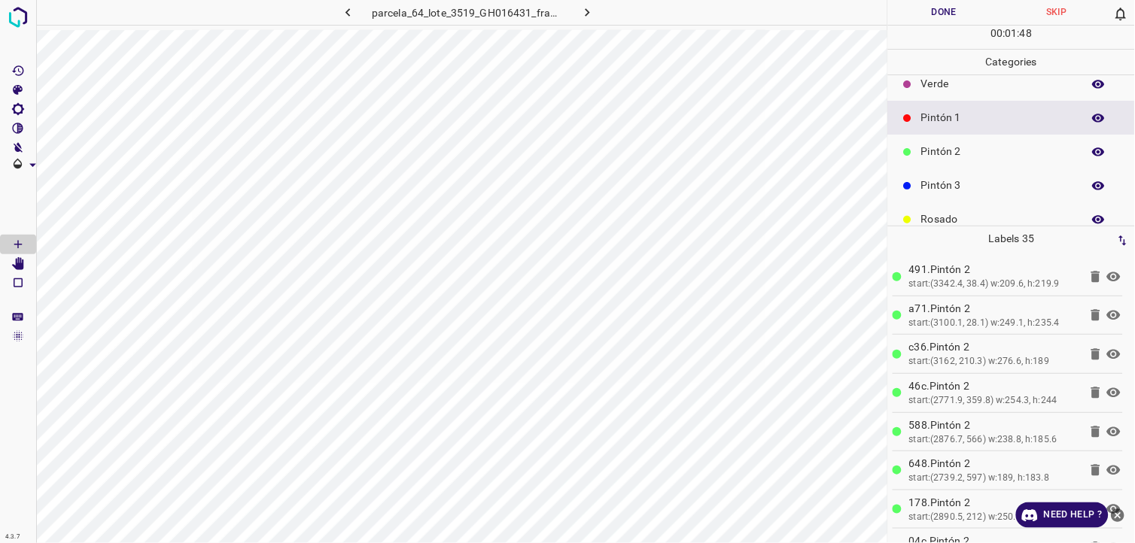
click at [979, 90] on p "Verde" at bounding box center [997, 84] width 153 height 16
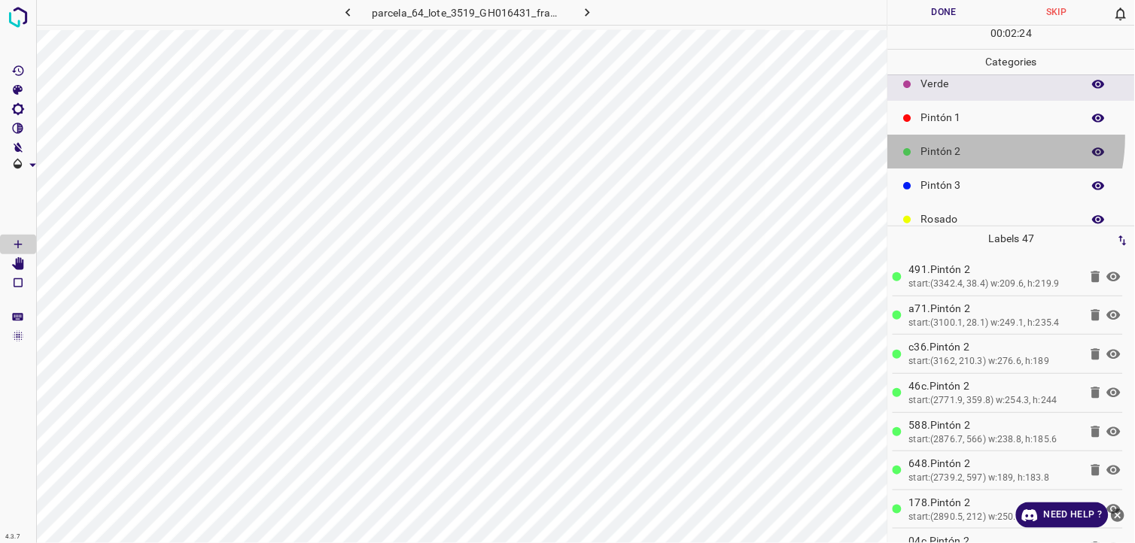
click at [948, 136] on div "Pintón 2" at bounding box center [1011, 152] width 247 height 34
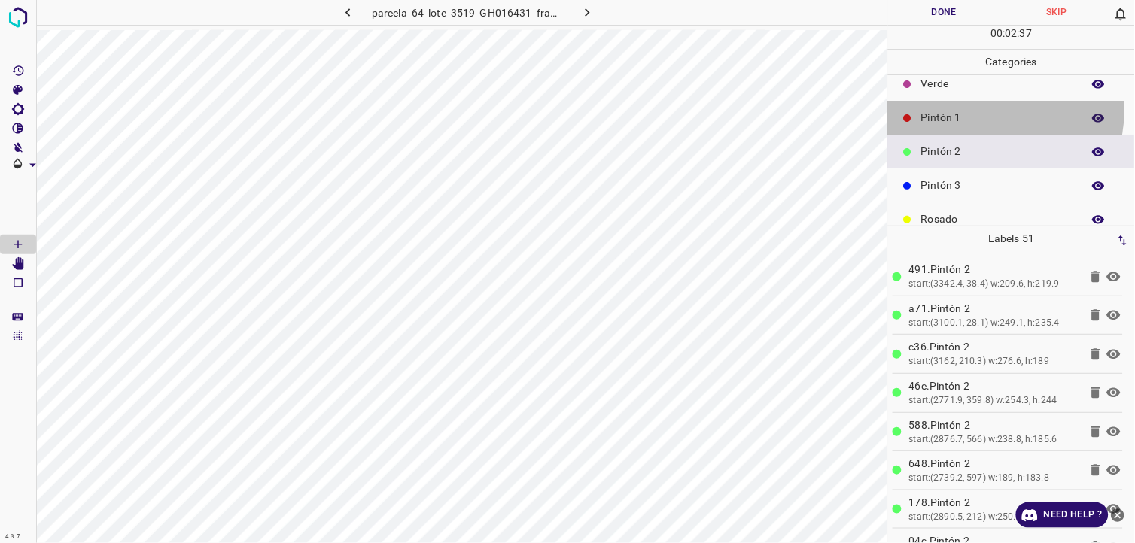
click at [980, 110] on p "Pintón 1" at bounding box center [997, 118] width 153 height 16
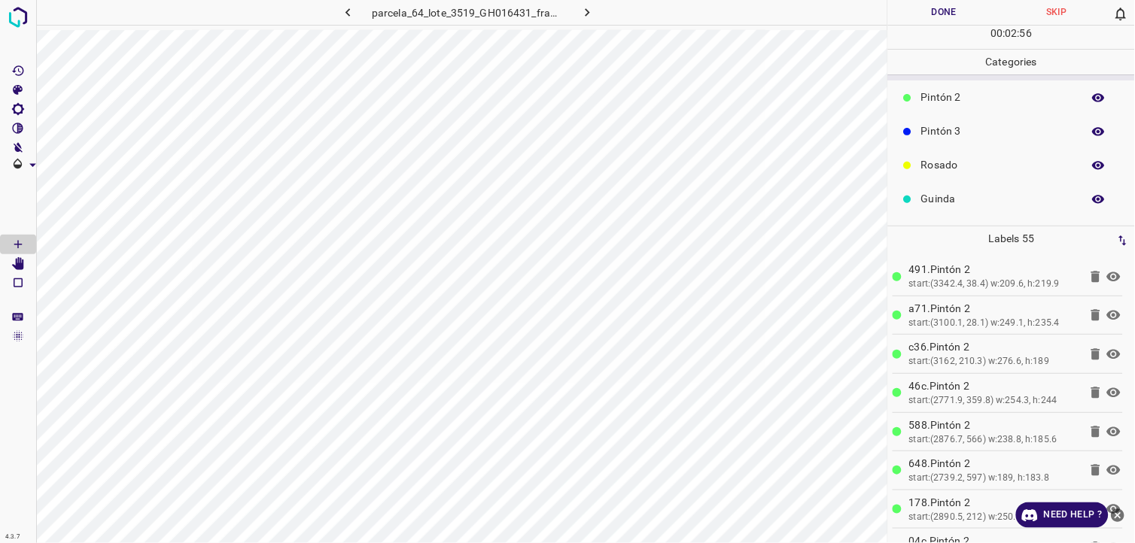
scroll to position [132, 0]
click at [948, 183] on div "Guinda" at bounding box center [1011, 170] width 247 height 34
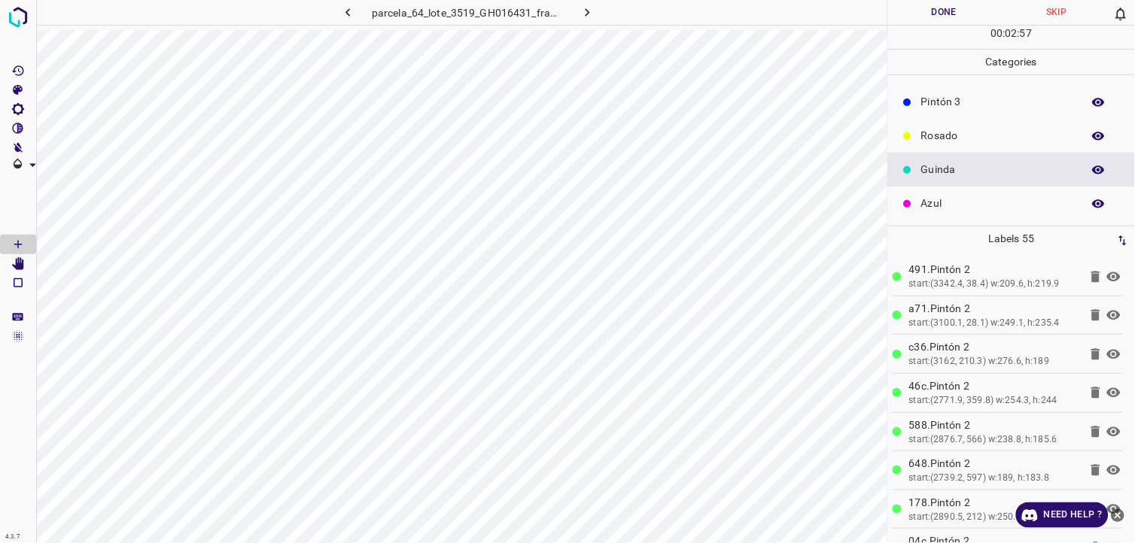
click at [950, 204] on p "Azul" at bounding box center [997, 204] width 153 height 16
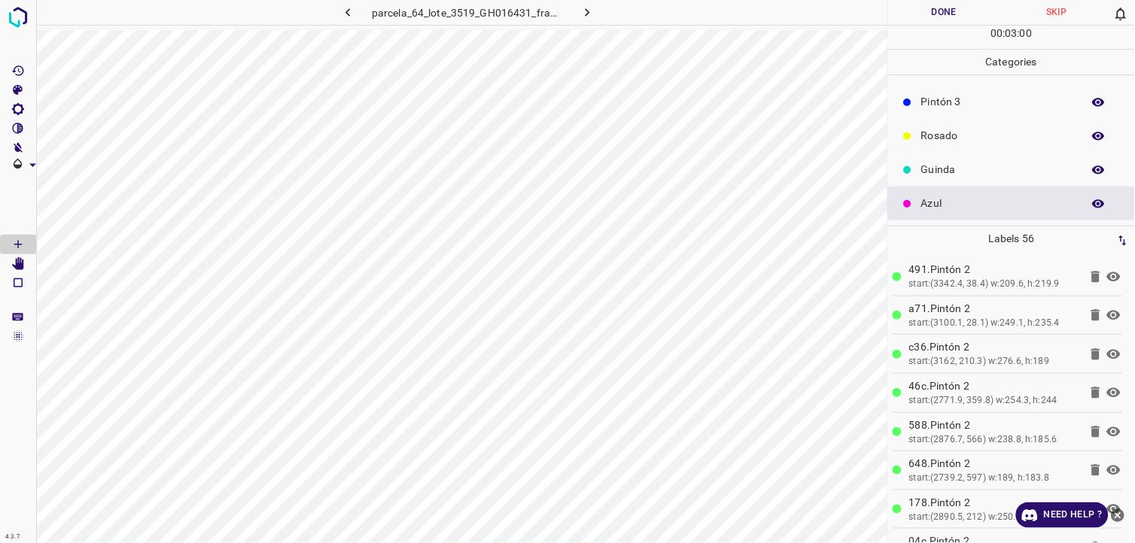
click at [942, 129] on p "Rosado" at bounding box center [997, 136] width 153 height 16
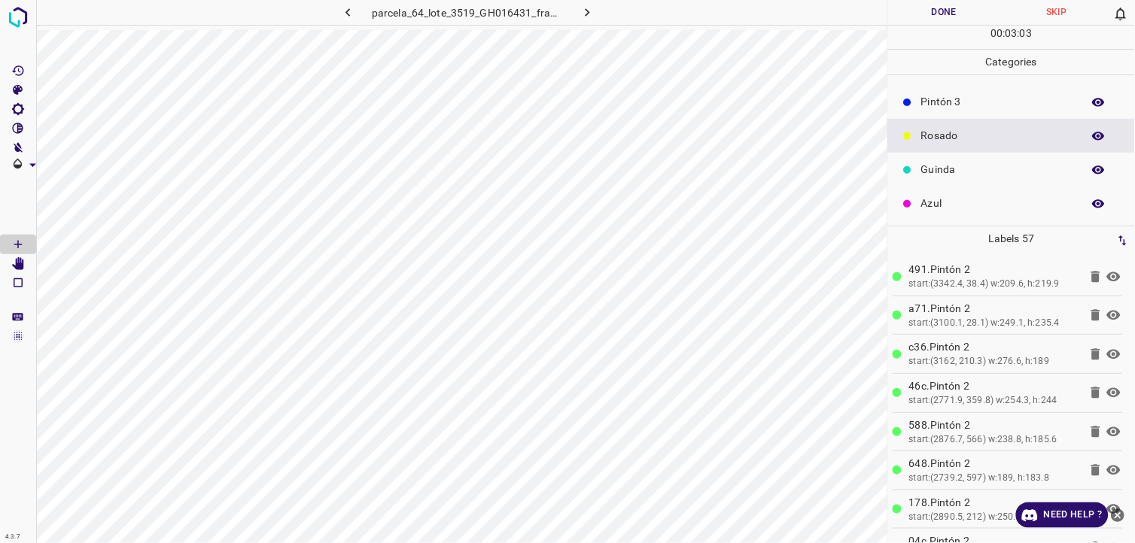
click at [995, 96] on p "Pintón 3" at bounding box center [997, 102] width 153 height 16
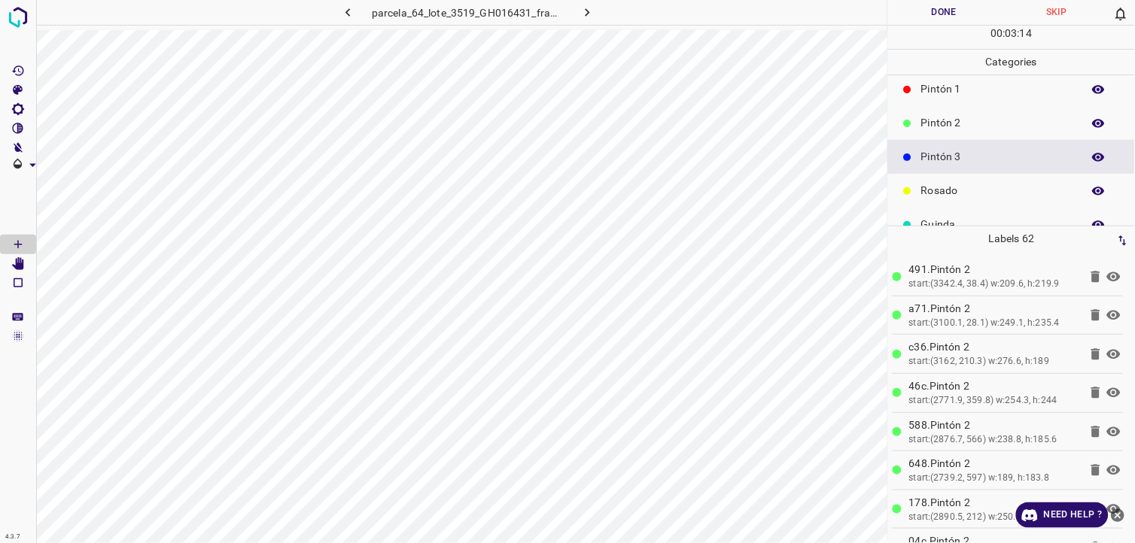
scroll to position [48, 0]
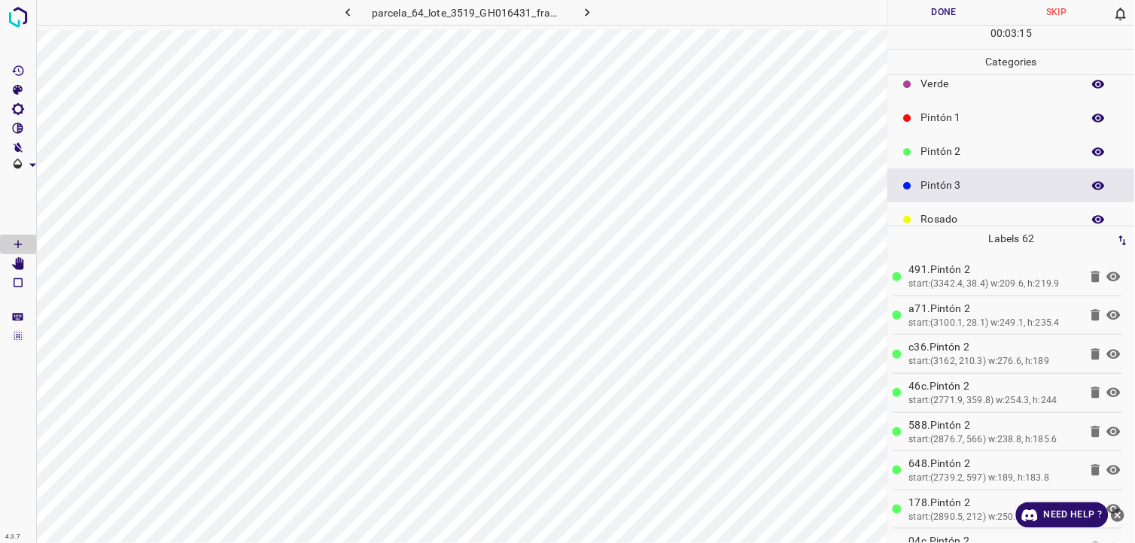
click at [989, 173] on div "Pintón 3" at bounding box center [1011, 186] width 247 height 34
click at [974, 153] on p "Pintón 2" at bounding box center [997, 152] width 153 height 16
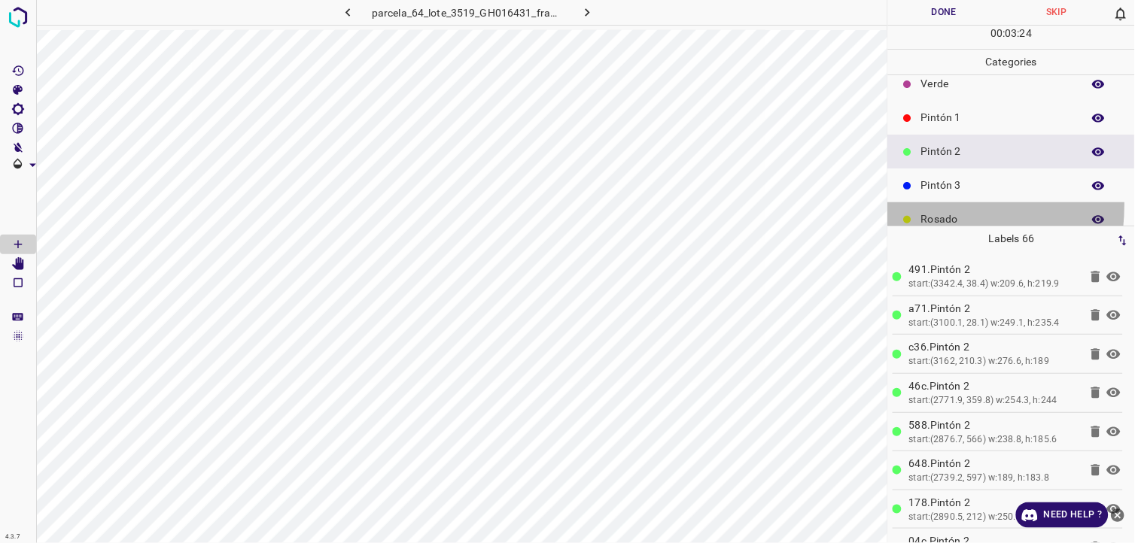
click at [893, 204] on div "Rosado" at bounding box center [1011, 219] width 247 height 34
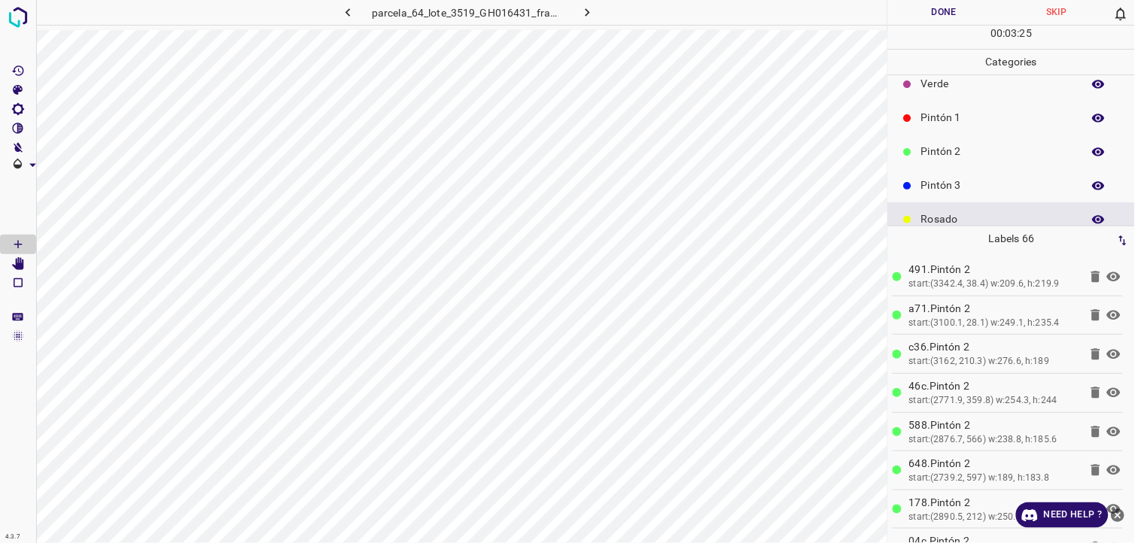
click at [952, 178] on p "Pintón 3" at bounding box center [997, 186] width 153 height 16
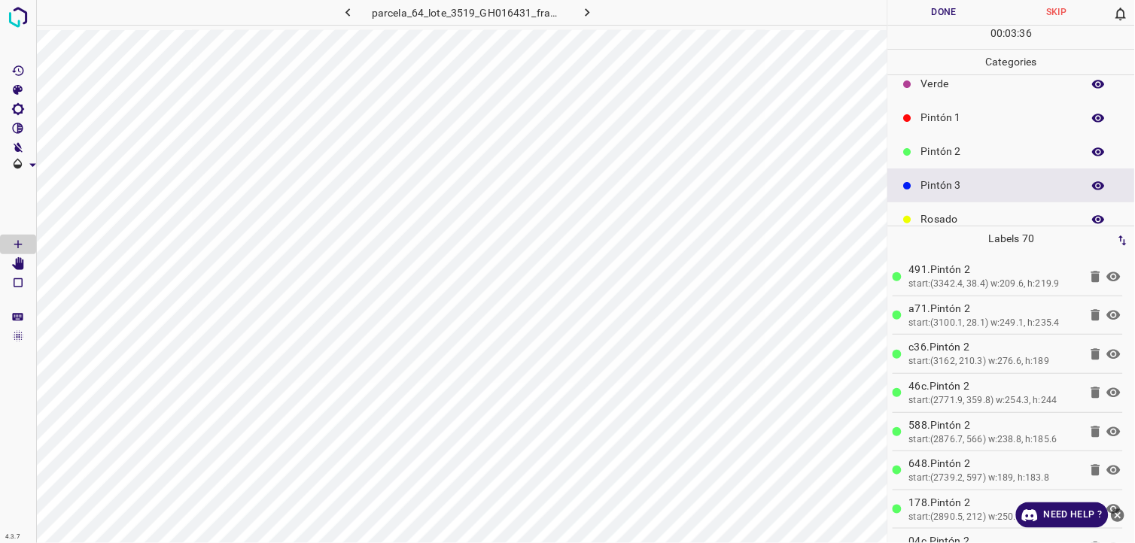
click at [925, 149] on p "Pintón 2" at bounding box center [997, 152] width 153 height 16
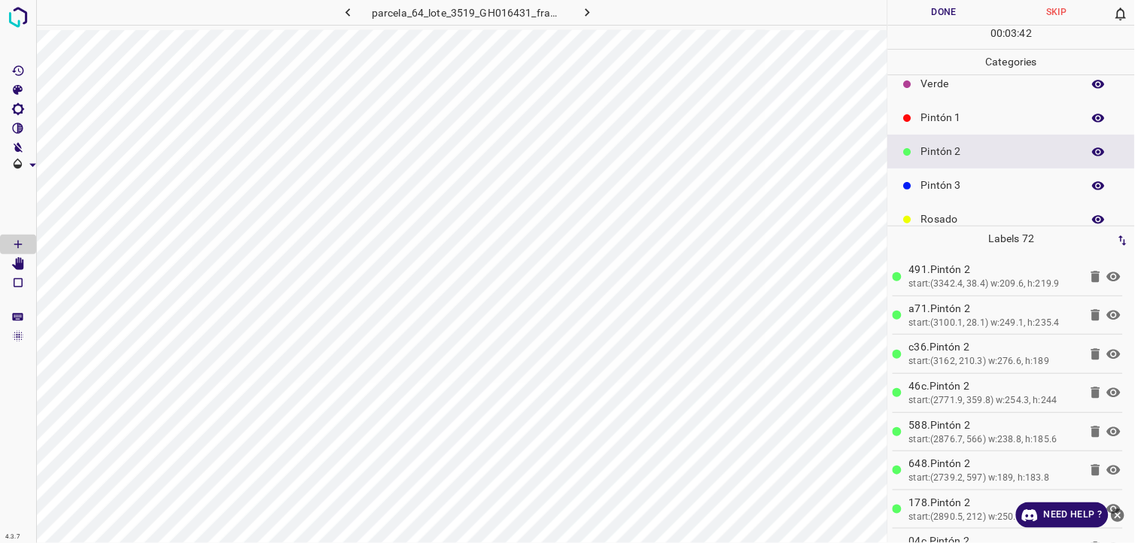
click at [968, 102] on div "Pintón 1" at bounding box center [1011, 118] width 247 height 34
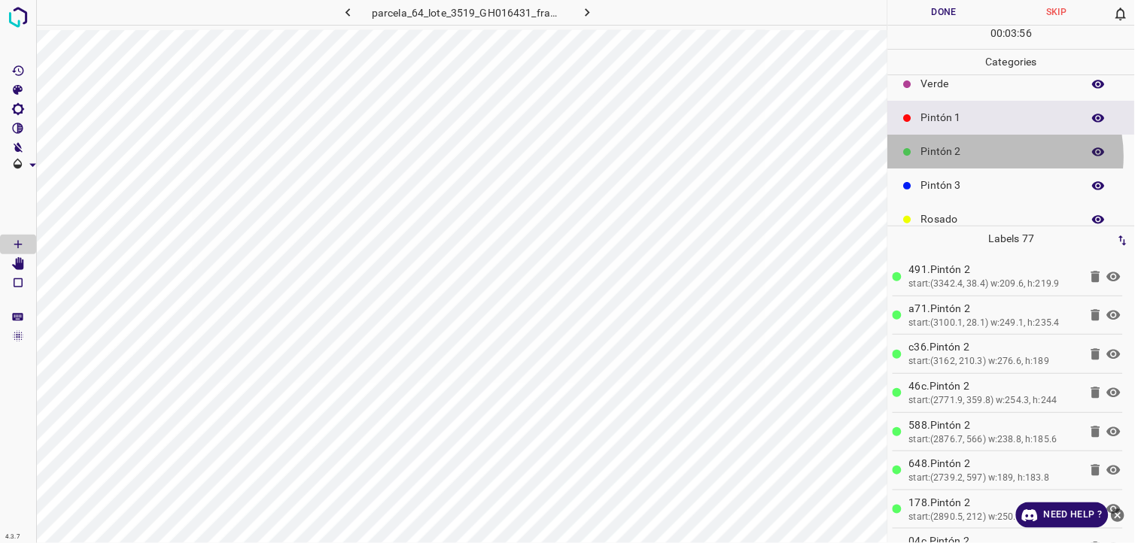
drag, startPoint x: 995, startPoint y: 156, endPoint x: 977, endPoint y: 156, distance: 18.8
click at [977, 156] on p "Pintón 2" at bounding box center [997, 152] width 153 height 16
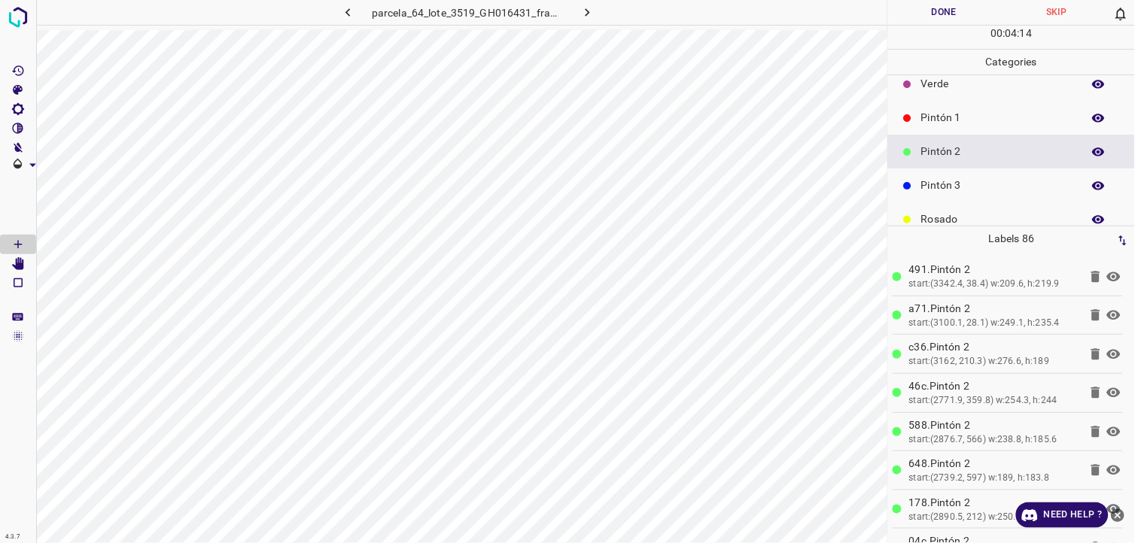
click at [931, 185] on p "Pintón 3" at bounding box center [997, 186] width 153 height 16
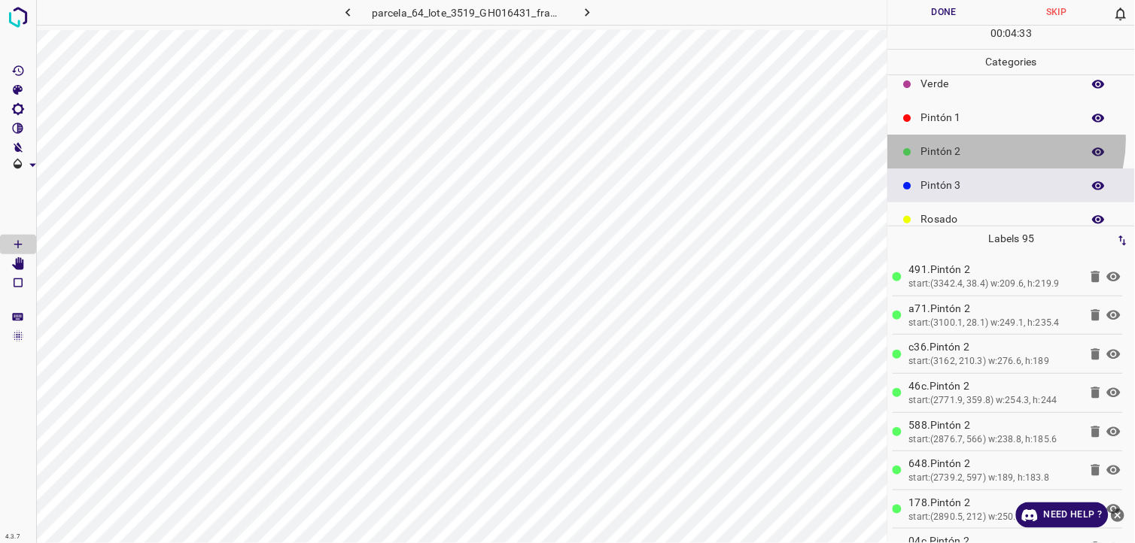
click at [993, 141] on div "Pintón 2" at bounding box center [1011, 152] width 247 height 34
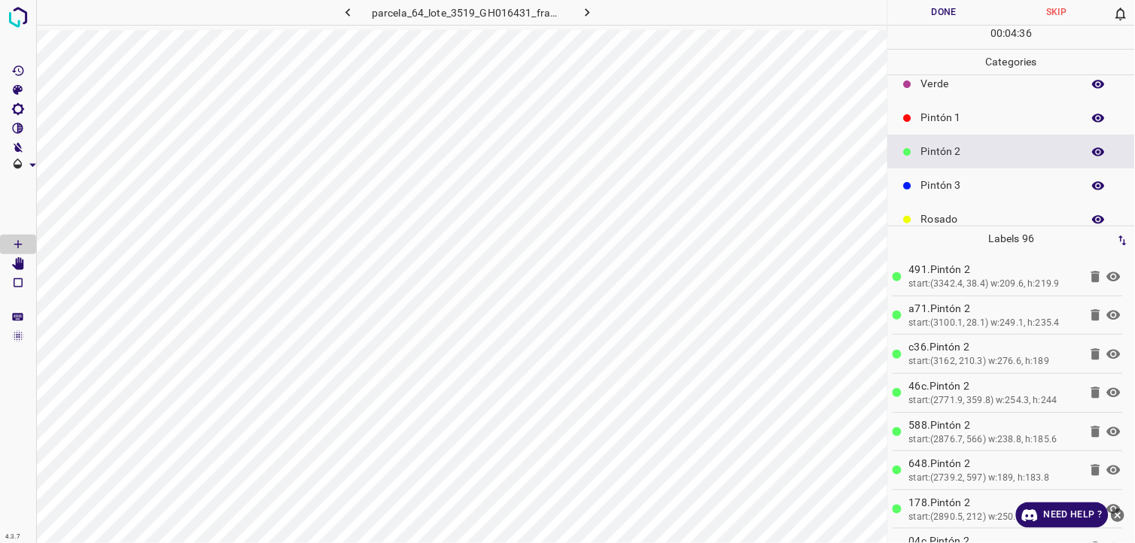
scroll to position [132, 0]
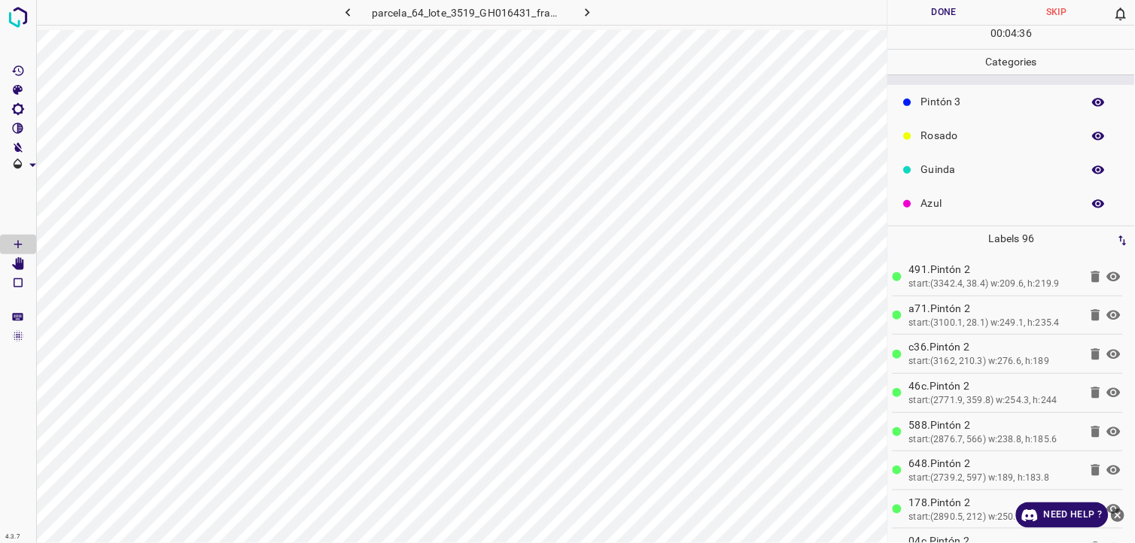
drag, startPoint x: 944, startPoint y: 214, endPoint x: 899, endPoint y: 211, distance: 45.3
click at [944, 211] on div "Azul" at bounding box center [1011, 204] width 247 height 34
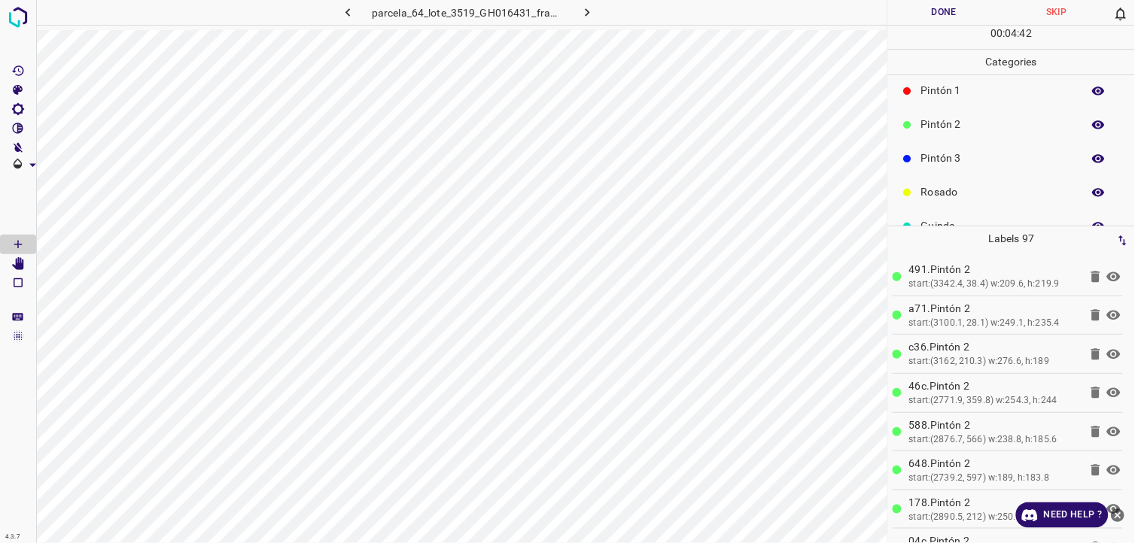
scroll to position [48, 0]
click at [938, 118] on p "Pintón 1" at bounding box center [997, 118] width 153 height 16
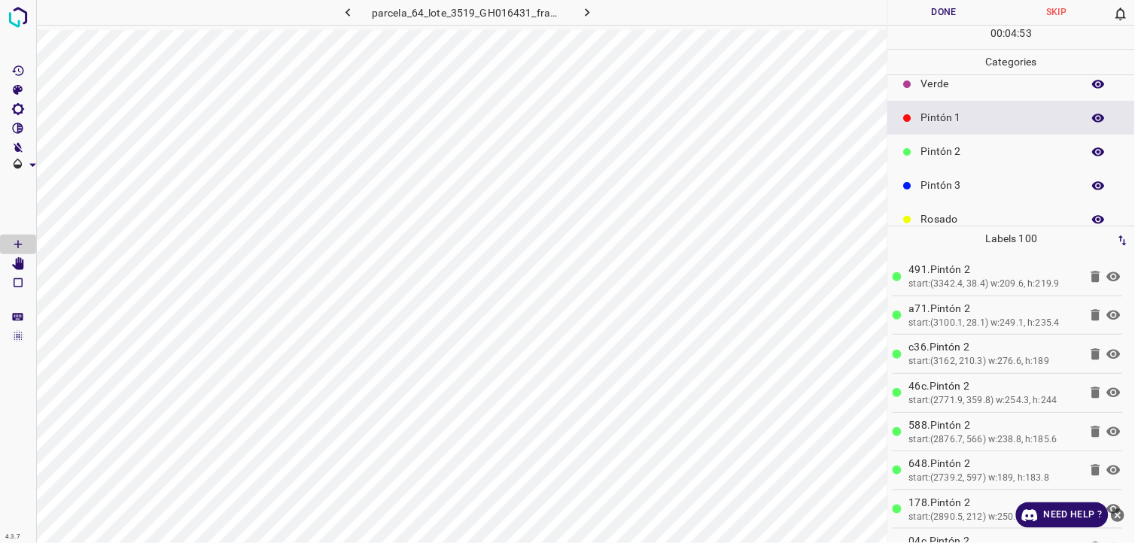
click at [944, 161] on div "Pintón 2" at bounding box center [1011, 152] width 247 height 34
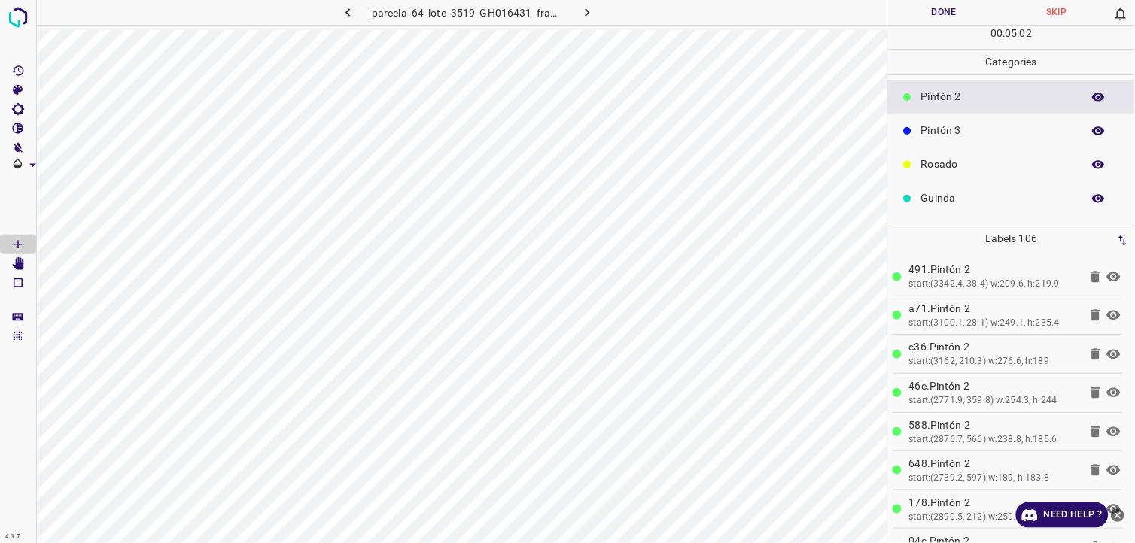
scroll to position [132, 0]
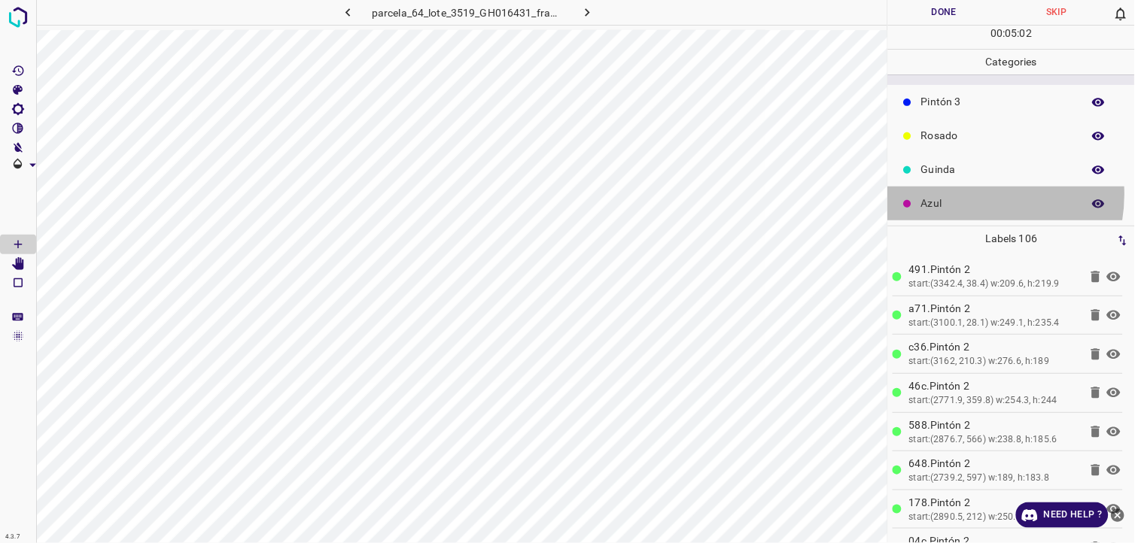
click at [968, 196] on p "Azul" at bounding box center [997, 204] width 153 height 16
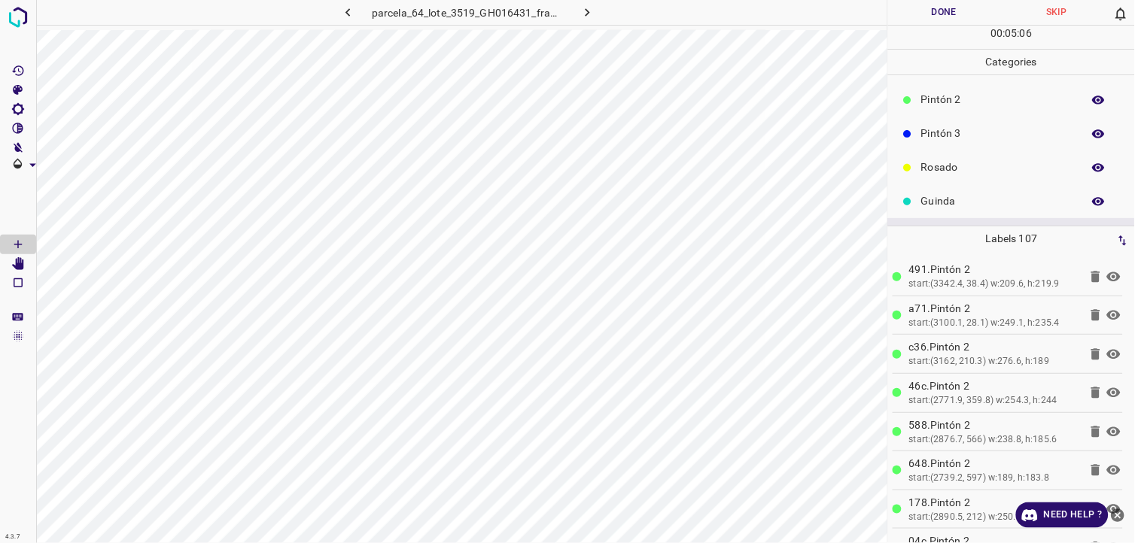
scroll to position [48, 0]
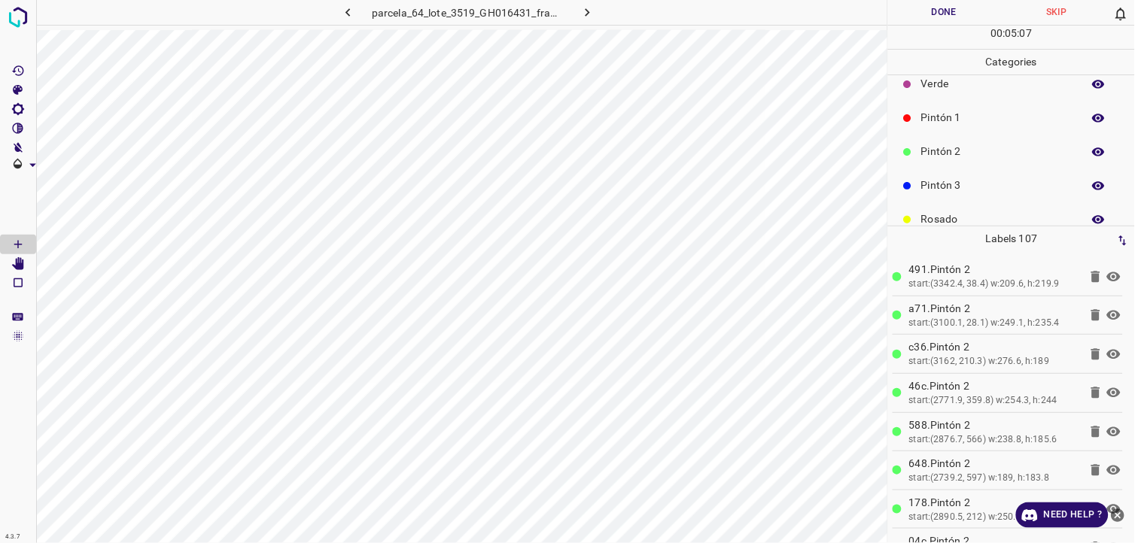
click at [945, 154] on p "Pintón 2" at bounding box center [997, 152] width 153 height 16
click at [919, 117] on div "Pintón 1" at bounding box center [1011, 118] width 247 height 34
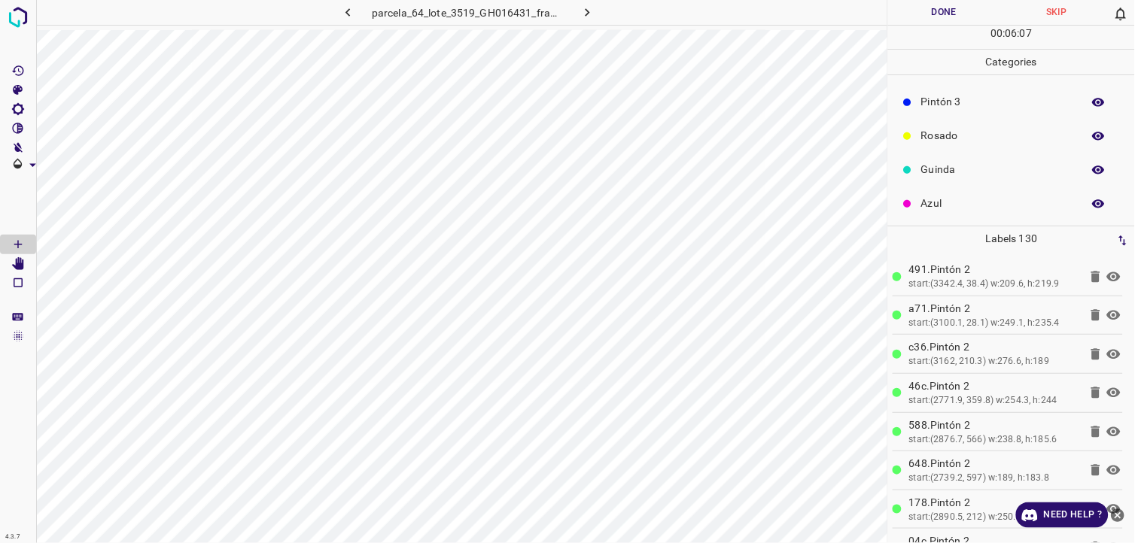
click at [926, 138] on p "Rosado" at bounding box center [997, 136] width 153 height 16
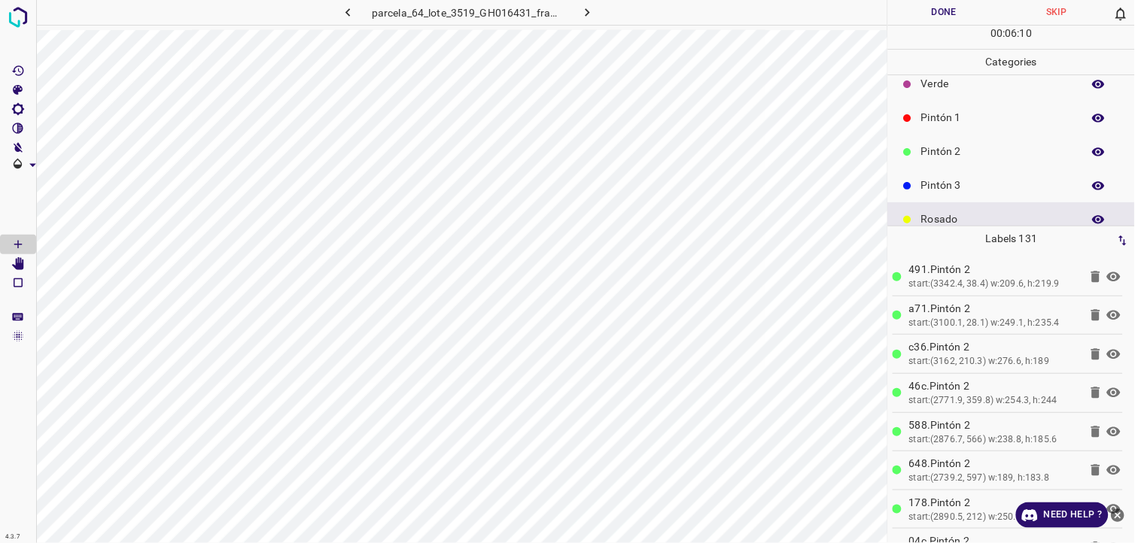
click at [963, 163] on div "Pintón 2" at bounding box center [1011, 152] width 247 height 34
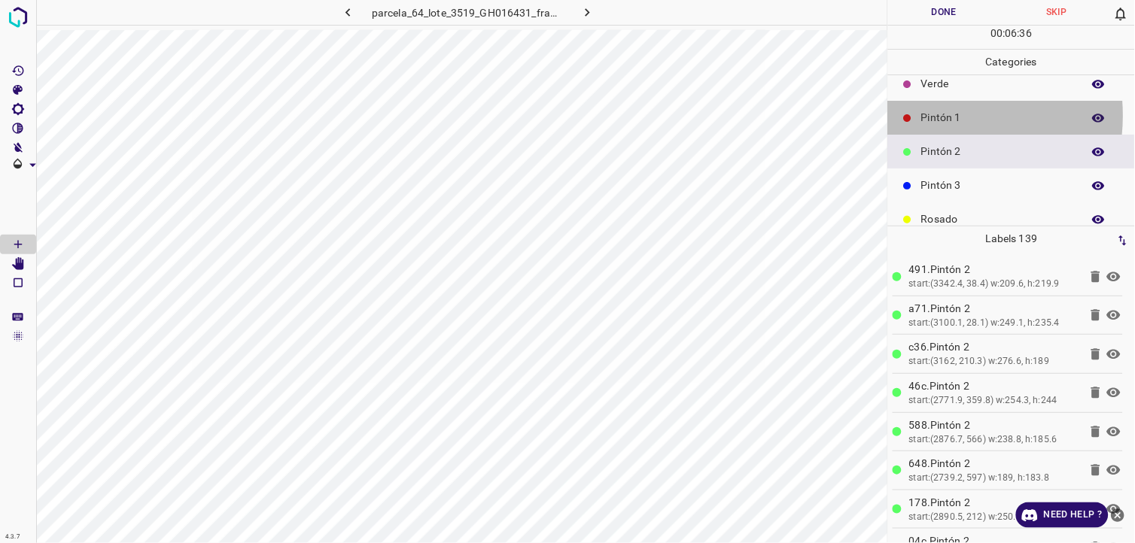
click at [934, 114] on p "Pintón 1" at bounding box center [997, 118] width 153 height 16
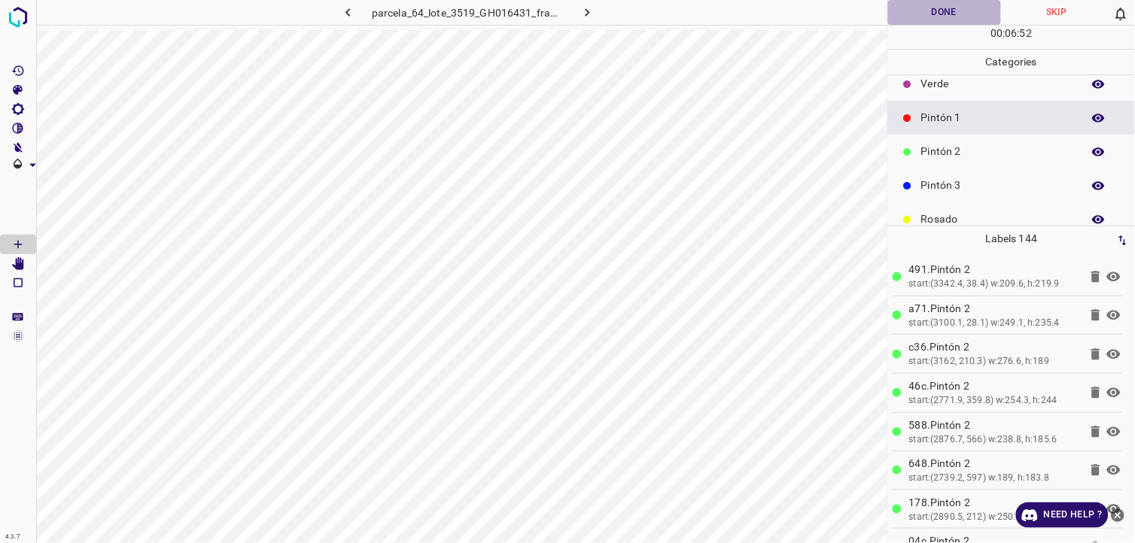
click at [915, 19] on button "Done" at bounding box center [944, 12] width 113 height 25
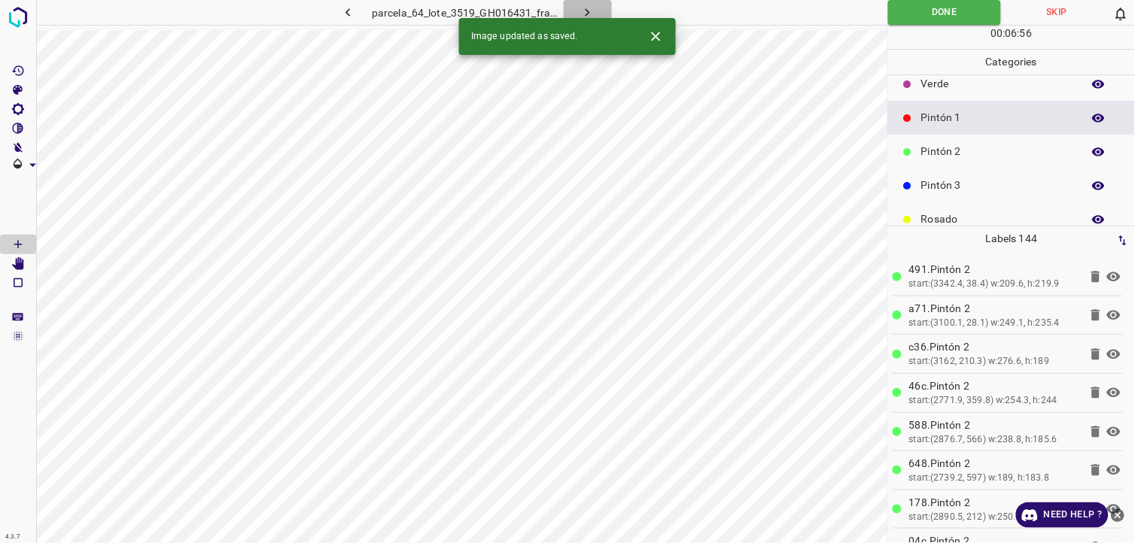
click at [599, 17] on button "button" at bounding box center [588, 12] width 48 height 25
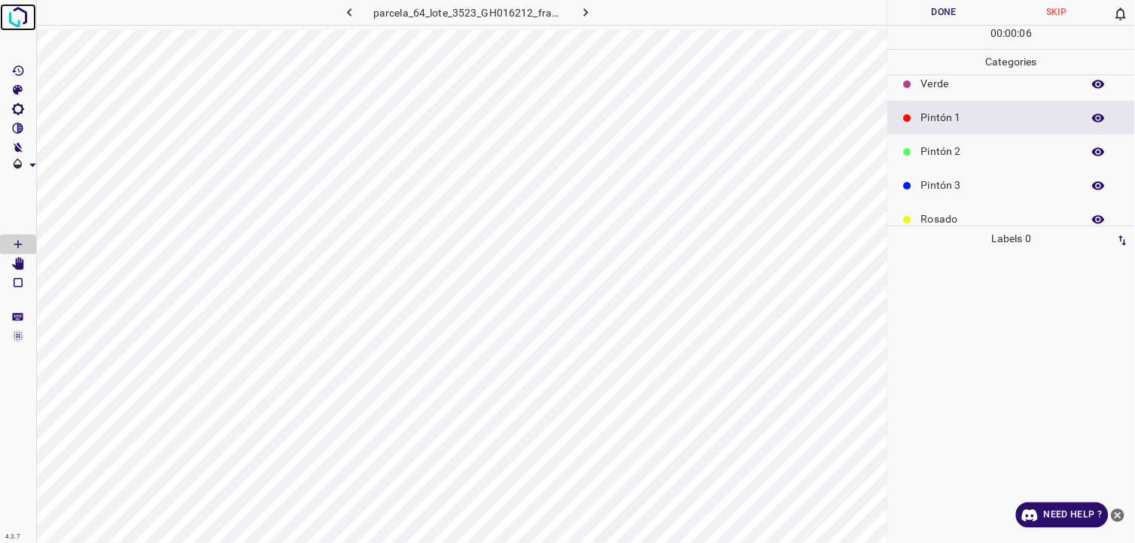
click at [26, 28] on img at bounding box center [18, 17] width 27 height 27
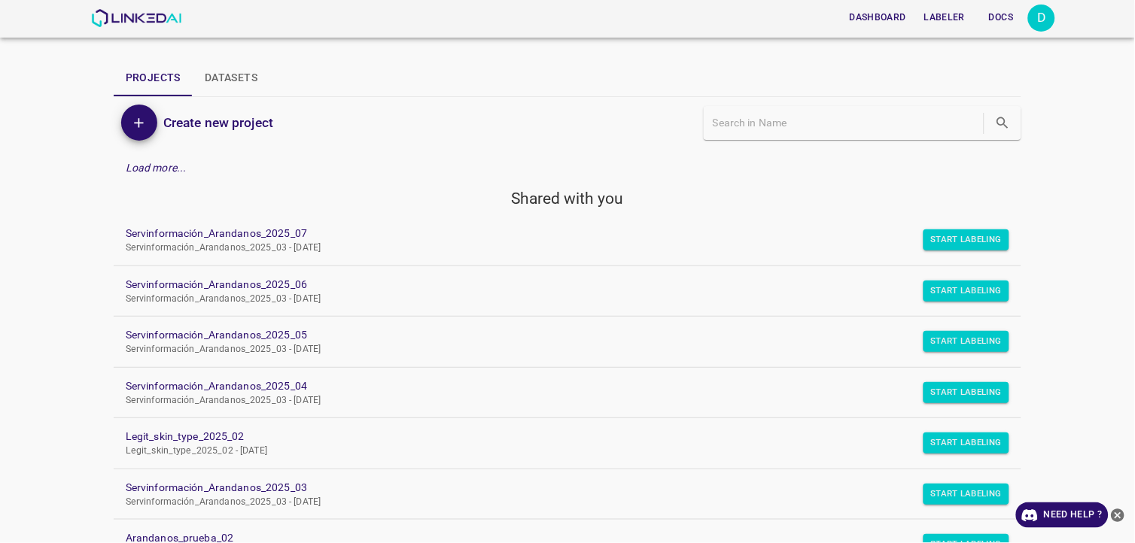
scroll to position [84, 0]
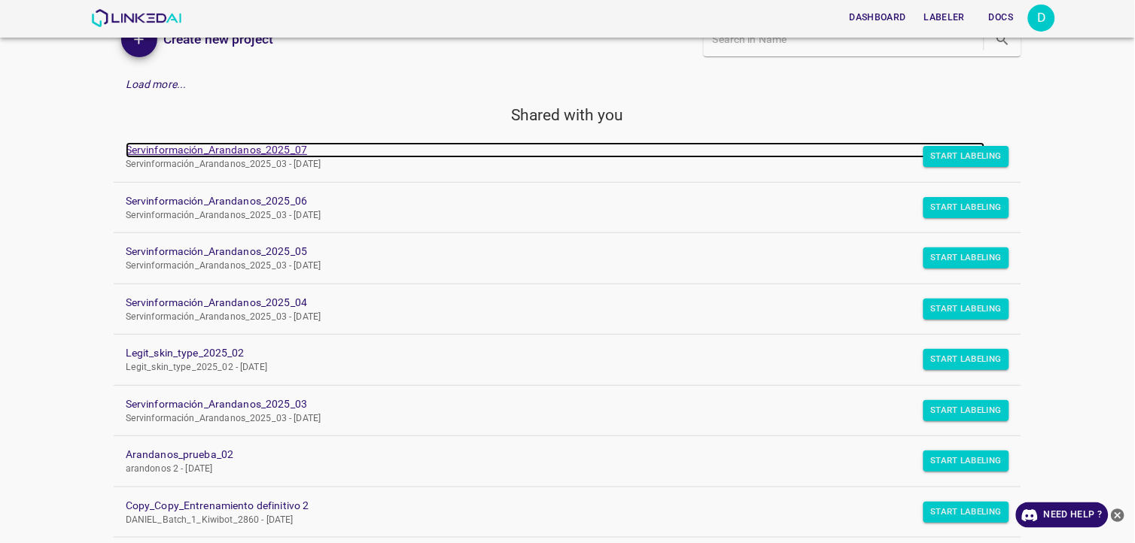
click at [166, 147] on link "Servinformación_Arandanos_2025_07" at bounding box center [555, 150] width 859 height 16
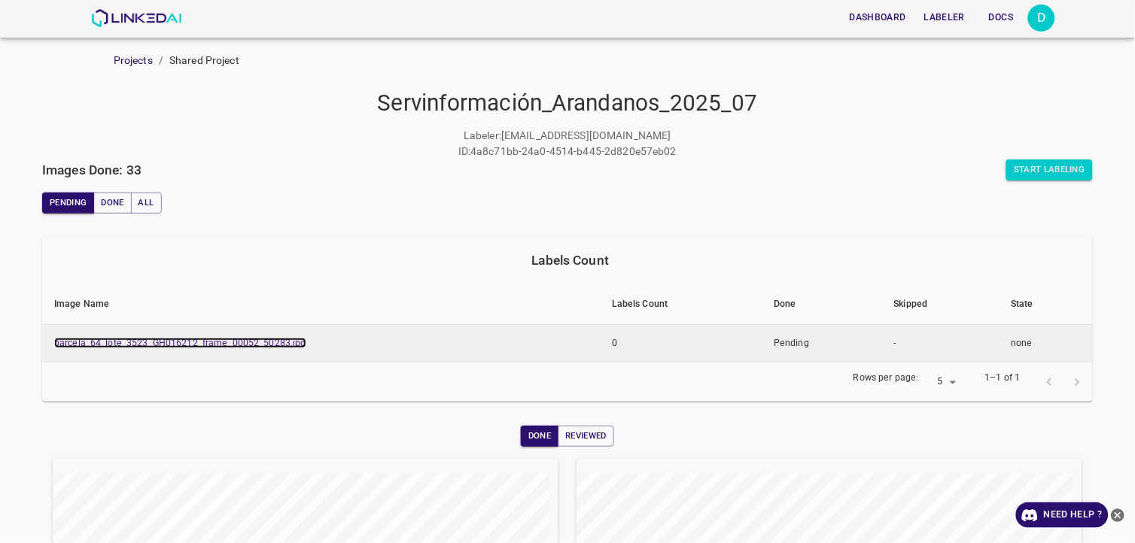
click at [245, 342] on link "parcela_64_lote_3523_GH016212_frame_00052_50283.jpg" at bounding box center [180, 343] width 252 height 11
